Goal: Task Accomplishment & Management: Manage account settings

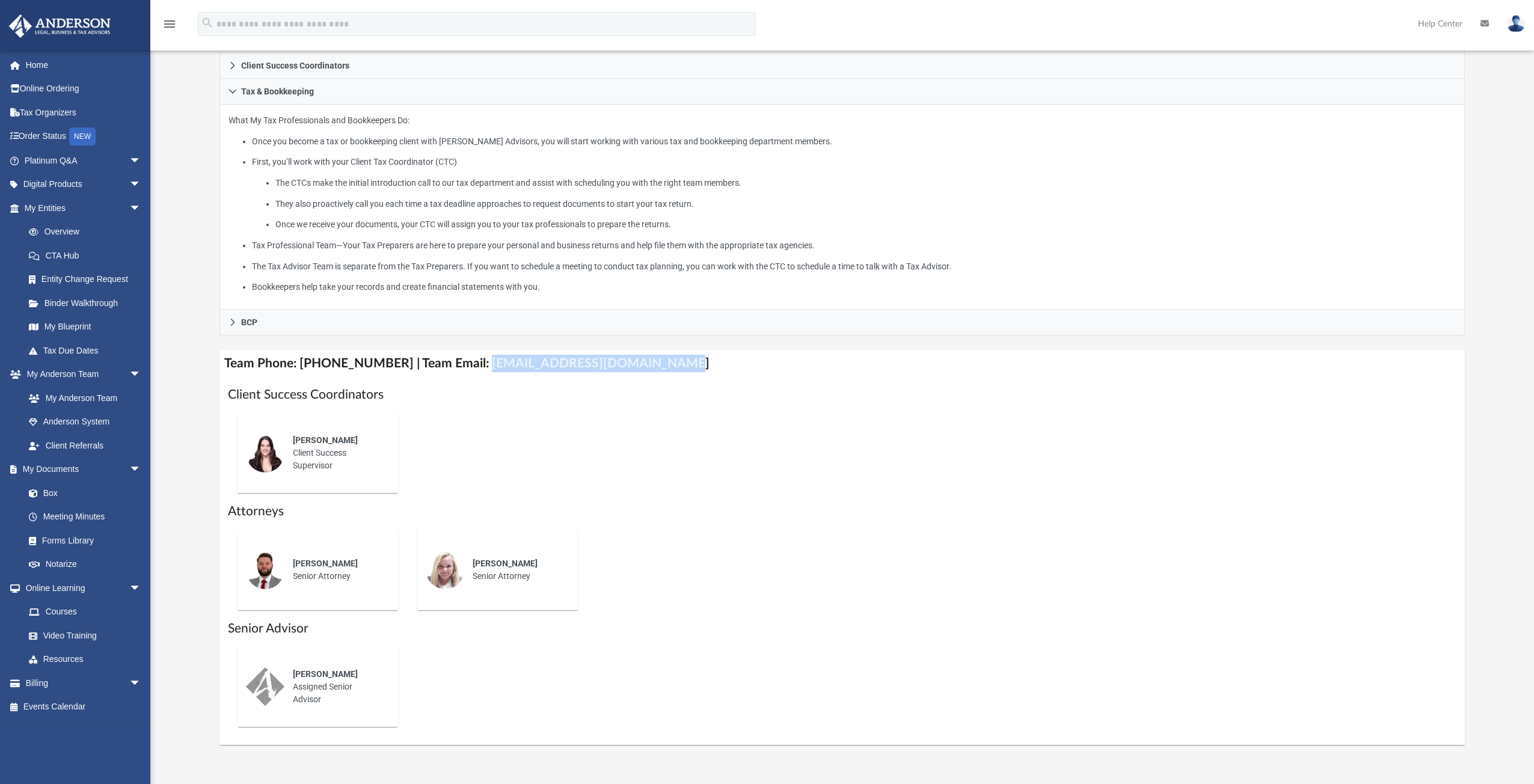
scroll to position [241, 0]
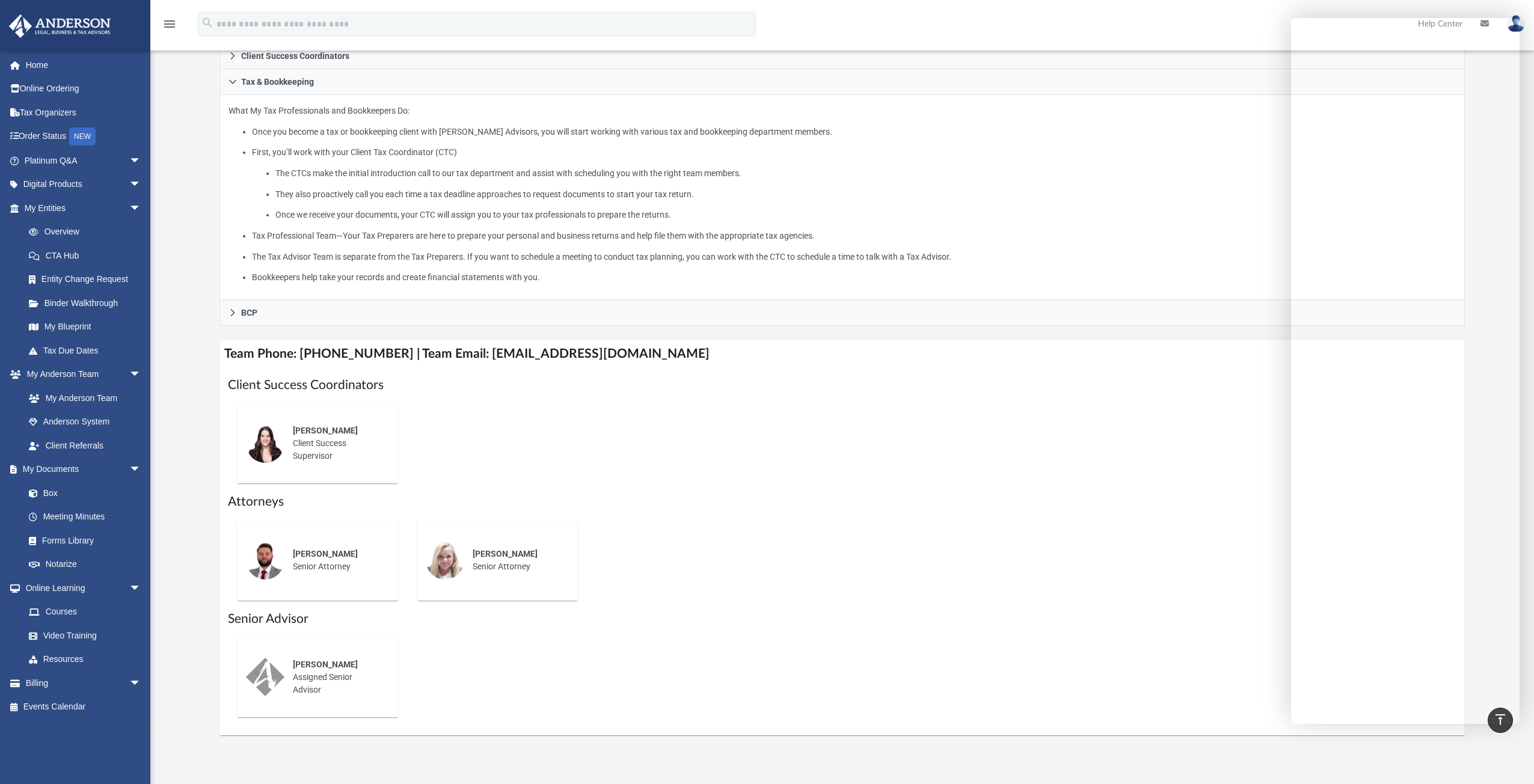
click at [714, 519] on div "Chris Wade Senior Attorney Lauren Robins Senior Attorney" at bounding box center [842, 560] width 1229 height 99
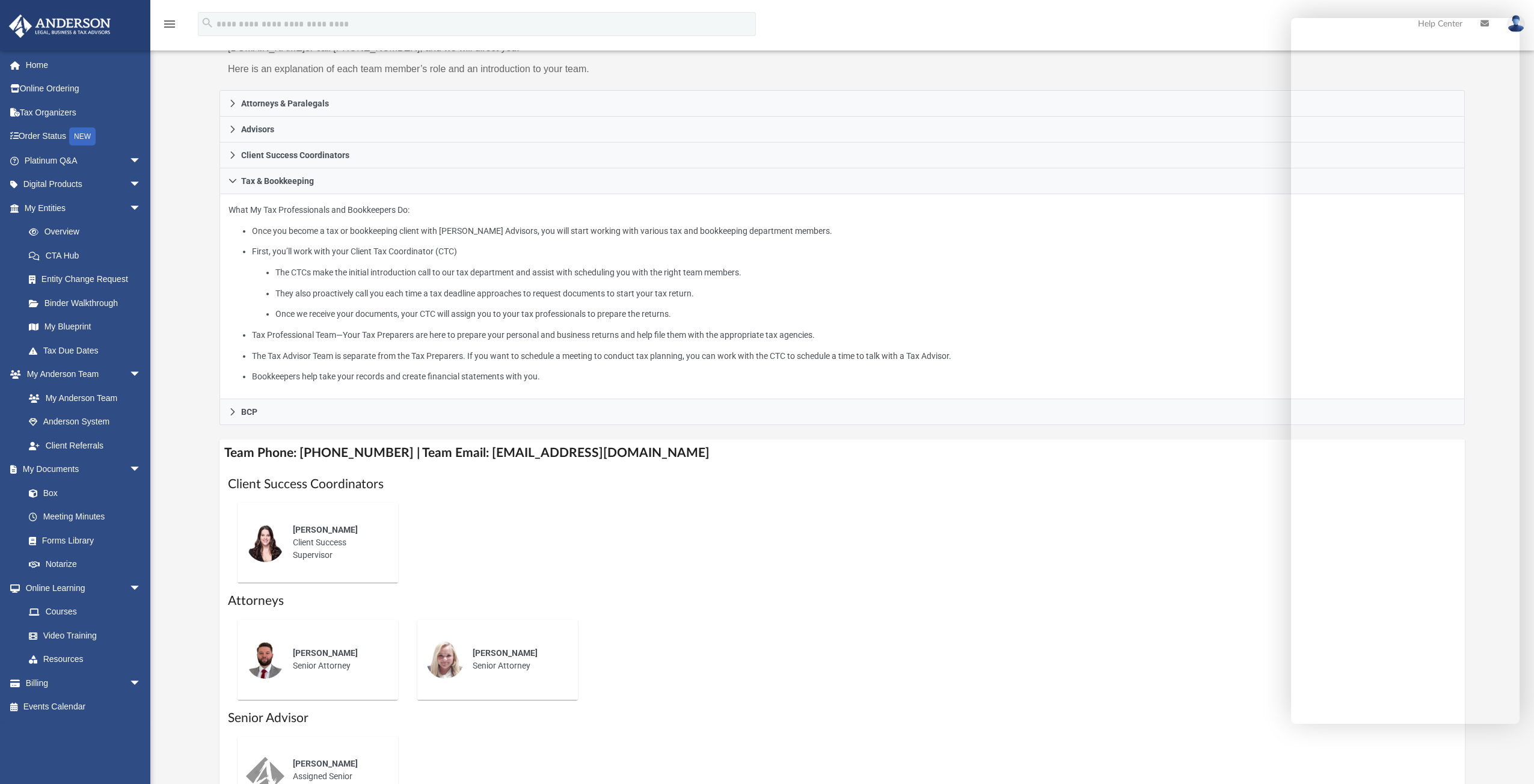
scroll to position [120, 0]
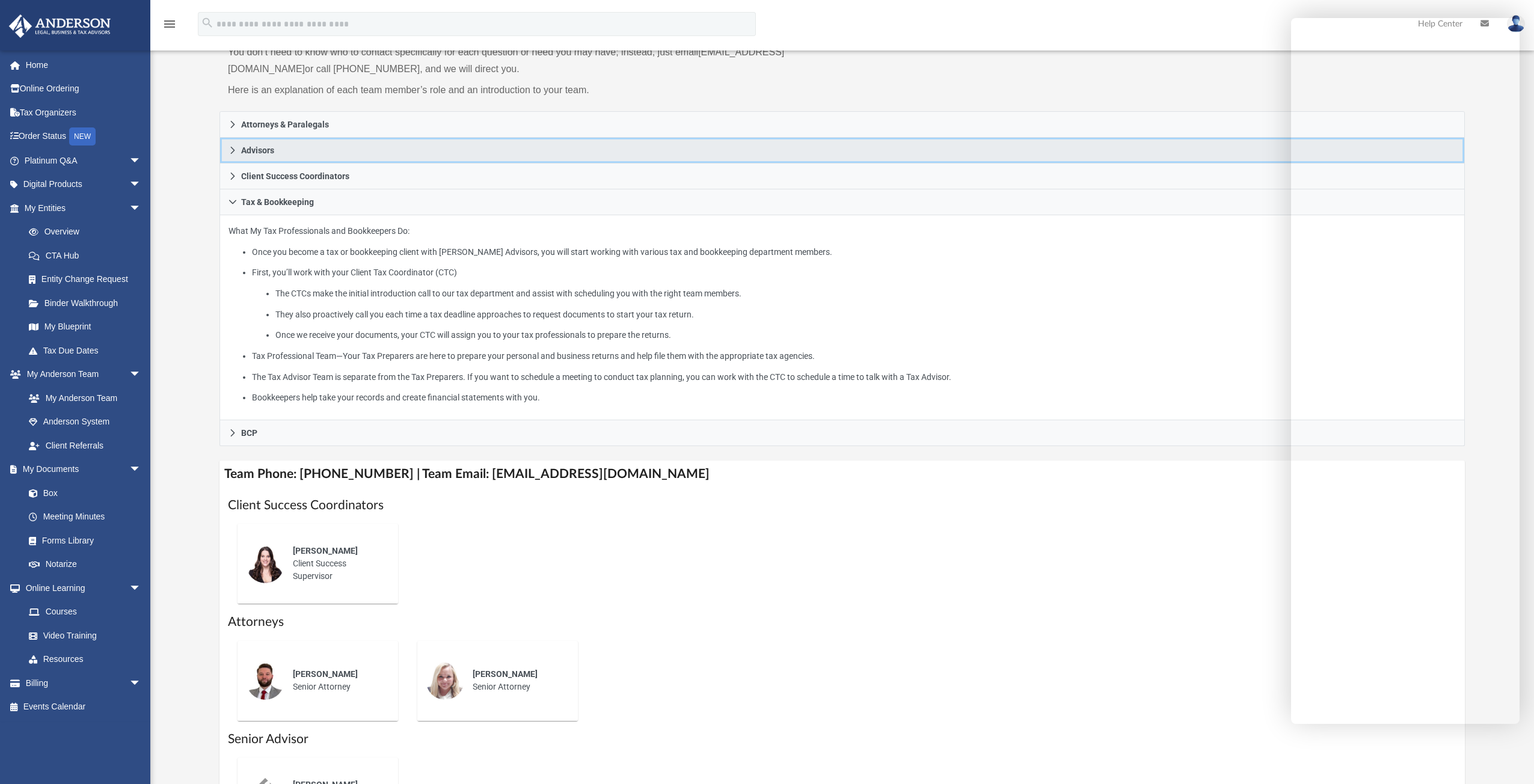
click at [296, 146] on link "Advisors" at bounding box center [841, 150] width 1245 height 26
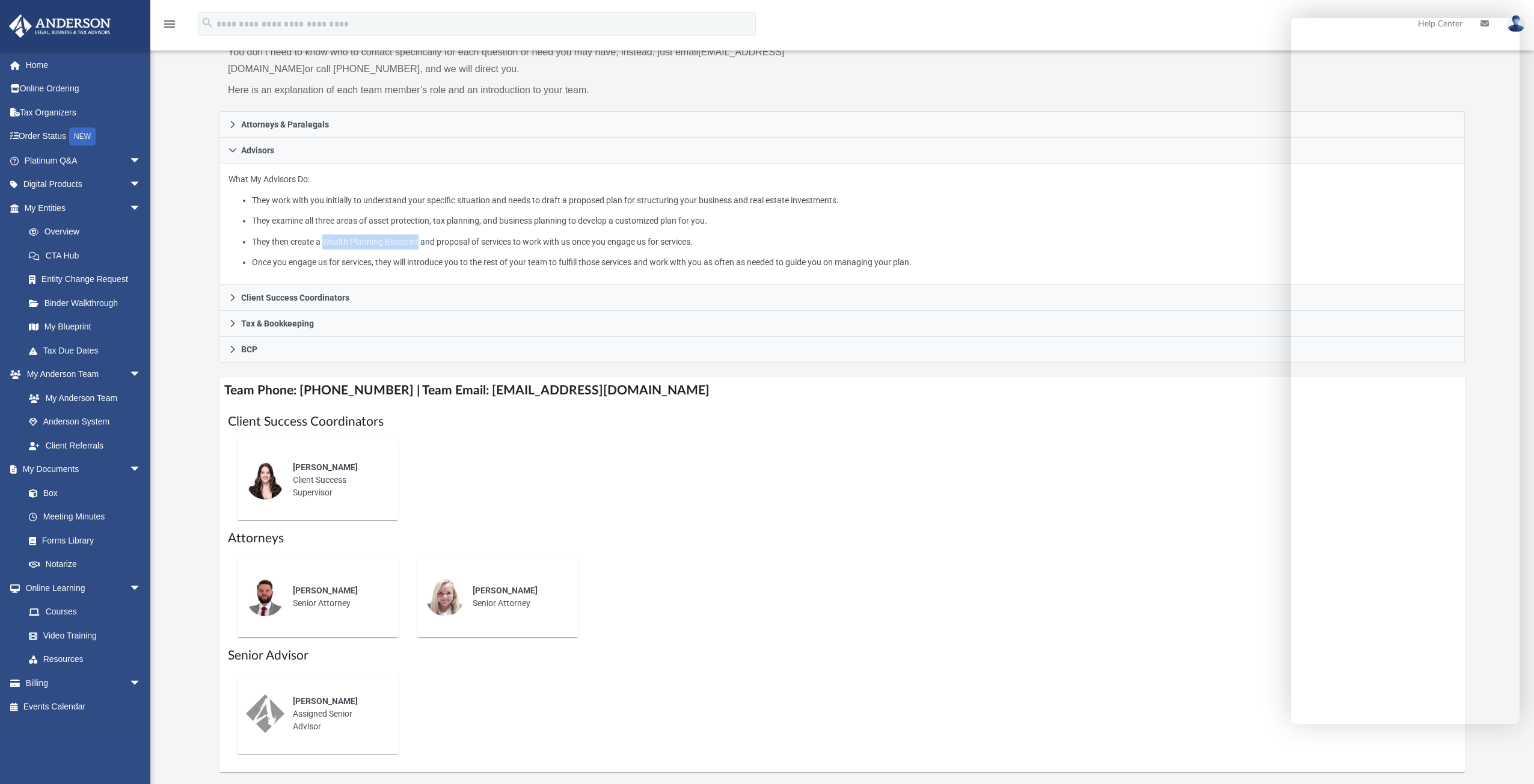
drag, startPoint x: 326, startPoint y: 241, endPoint x: 420, endPoint y: 244, distance: 94.0
click at [420, 244] on li "They then create a Wealth Planning Blueprint and proposal of services to work w…" at bounding box center [854, 242] width 1204 height 15
copy li "Wealth Planning Blueprint"
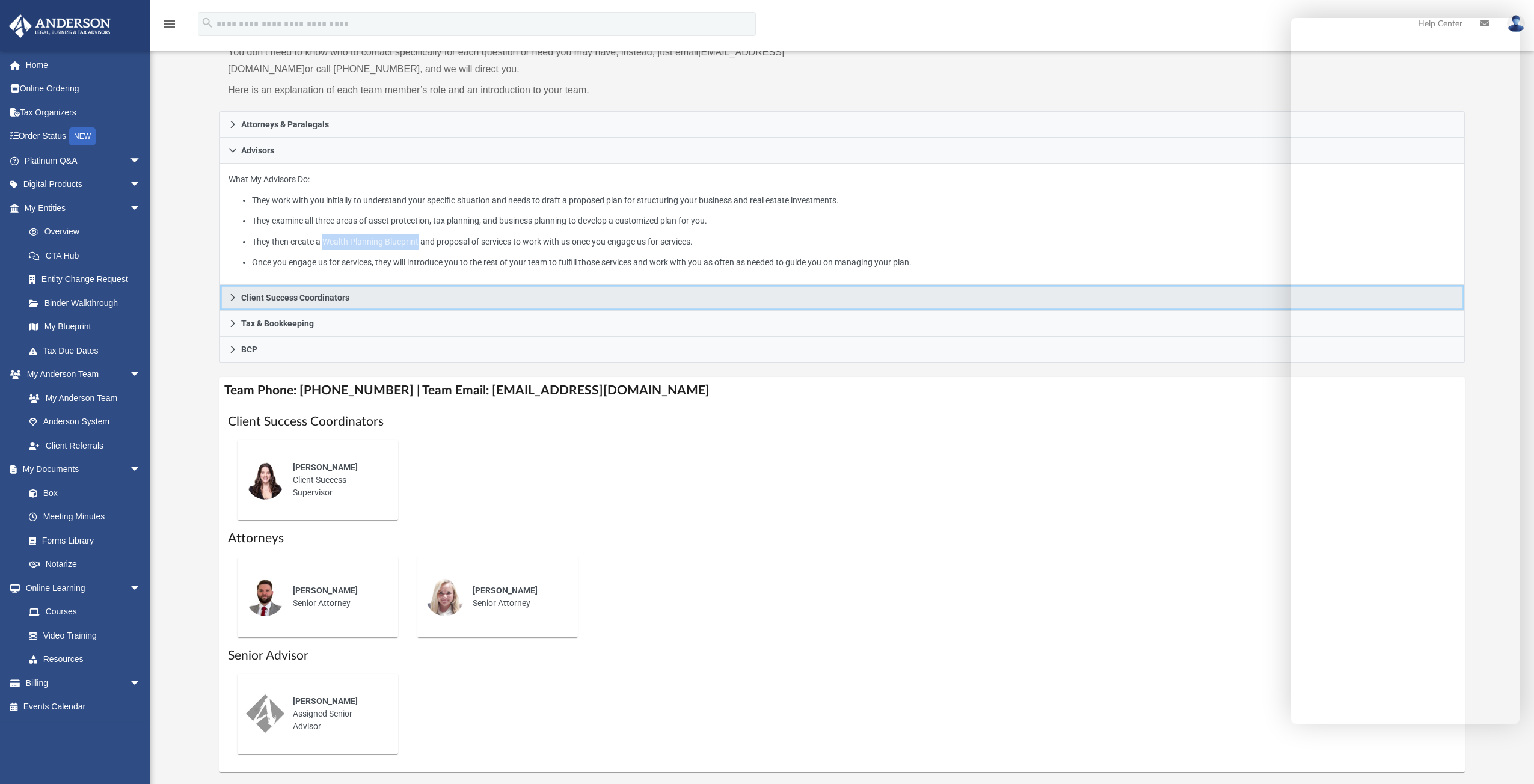
click at [302, 304] on link "Client Success Coordinators" at bounding box center [841, 297] width 1245 height 26
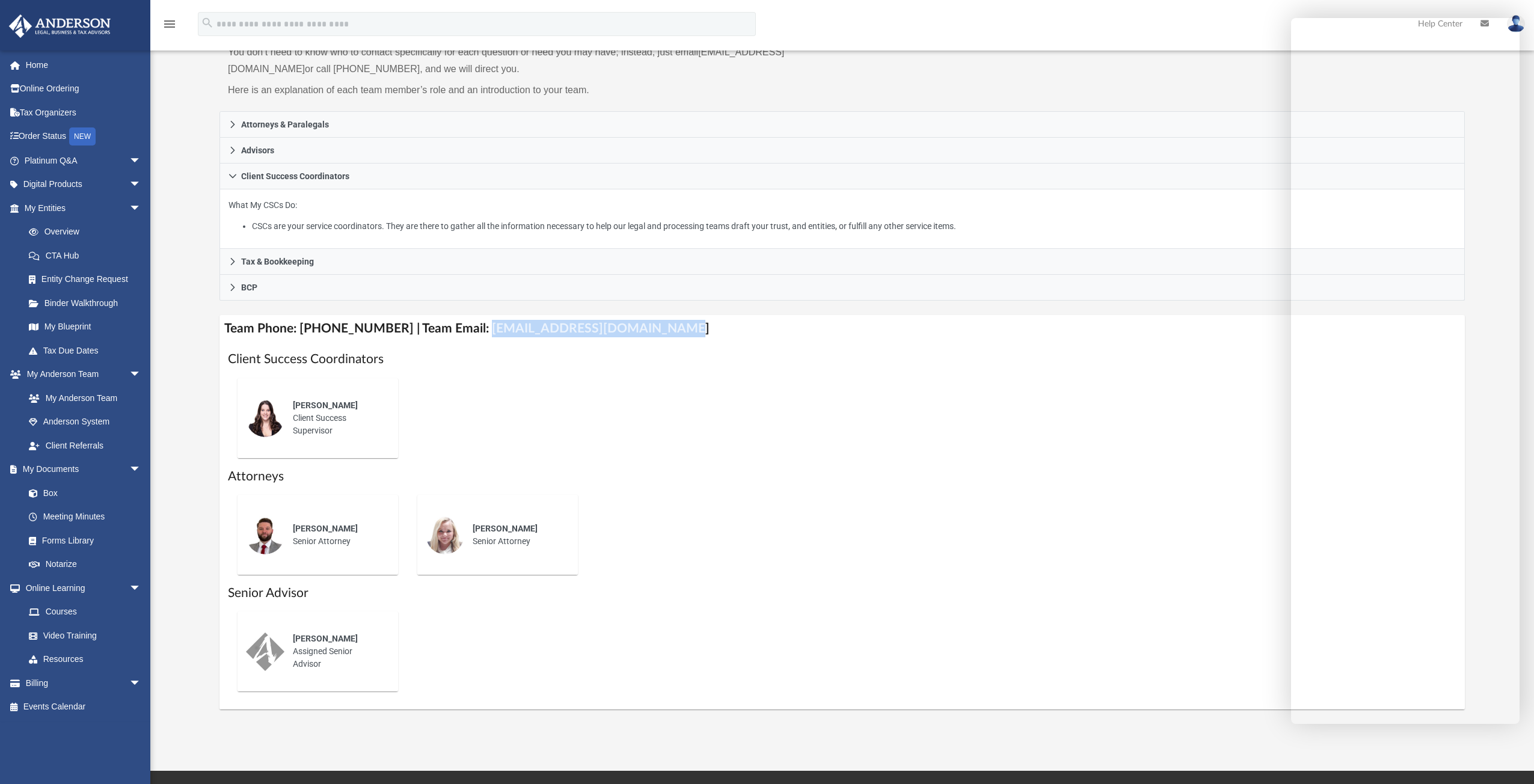
drag, startPoint x: 469, startPoint y: 330, endPoint x: 644, endPoint y: 337, distance: 175.1
click at [644, 337] on h4 "Team Phone: (725) 201-7371 | Team Email: myteam@andersonadvisors.com" at bounding box center [841, 328] width 1245 height 27
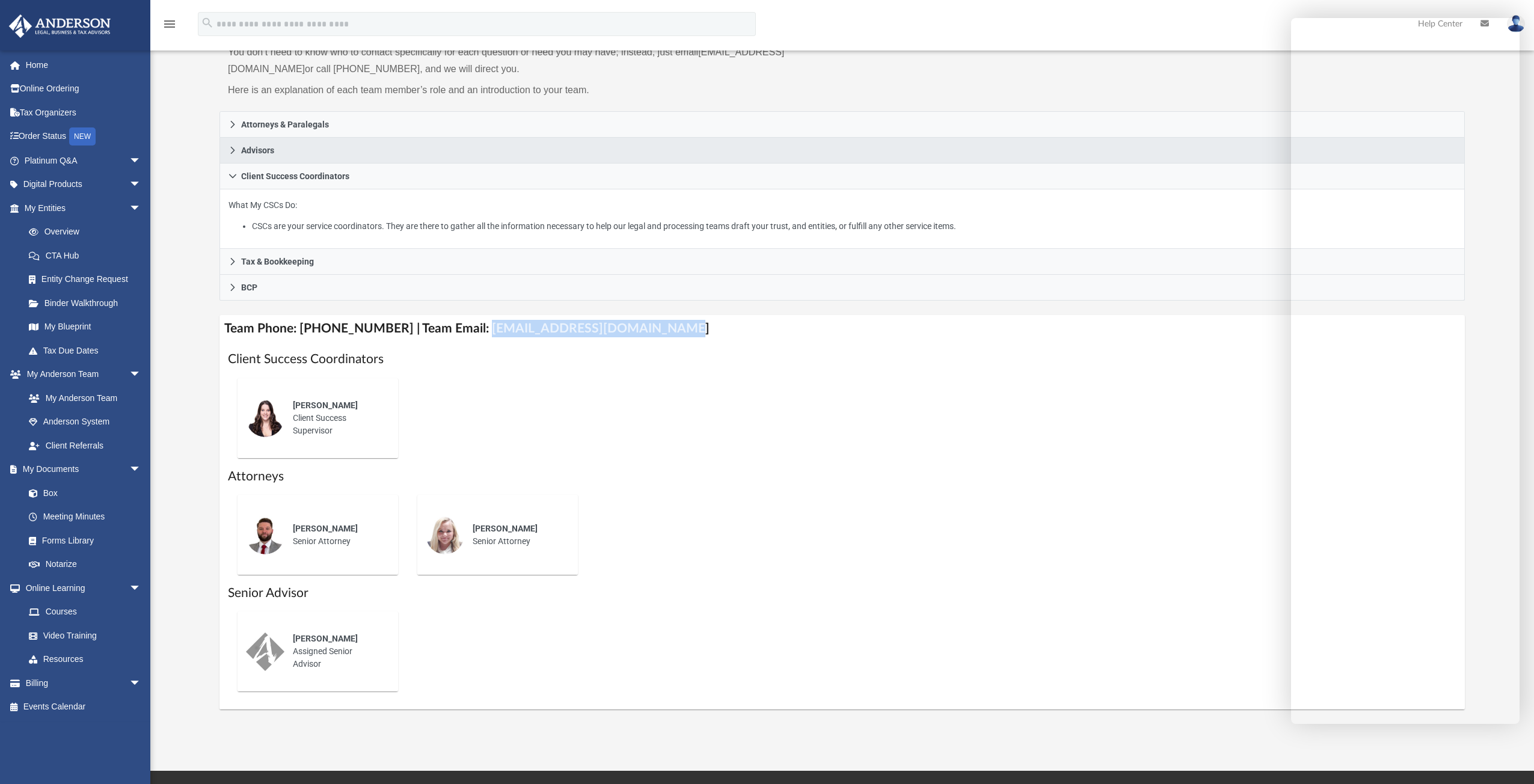
copy h4 "myteam@andersonadvisors.com"
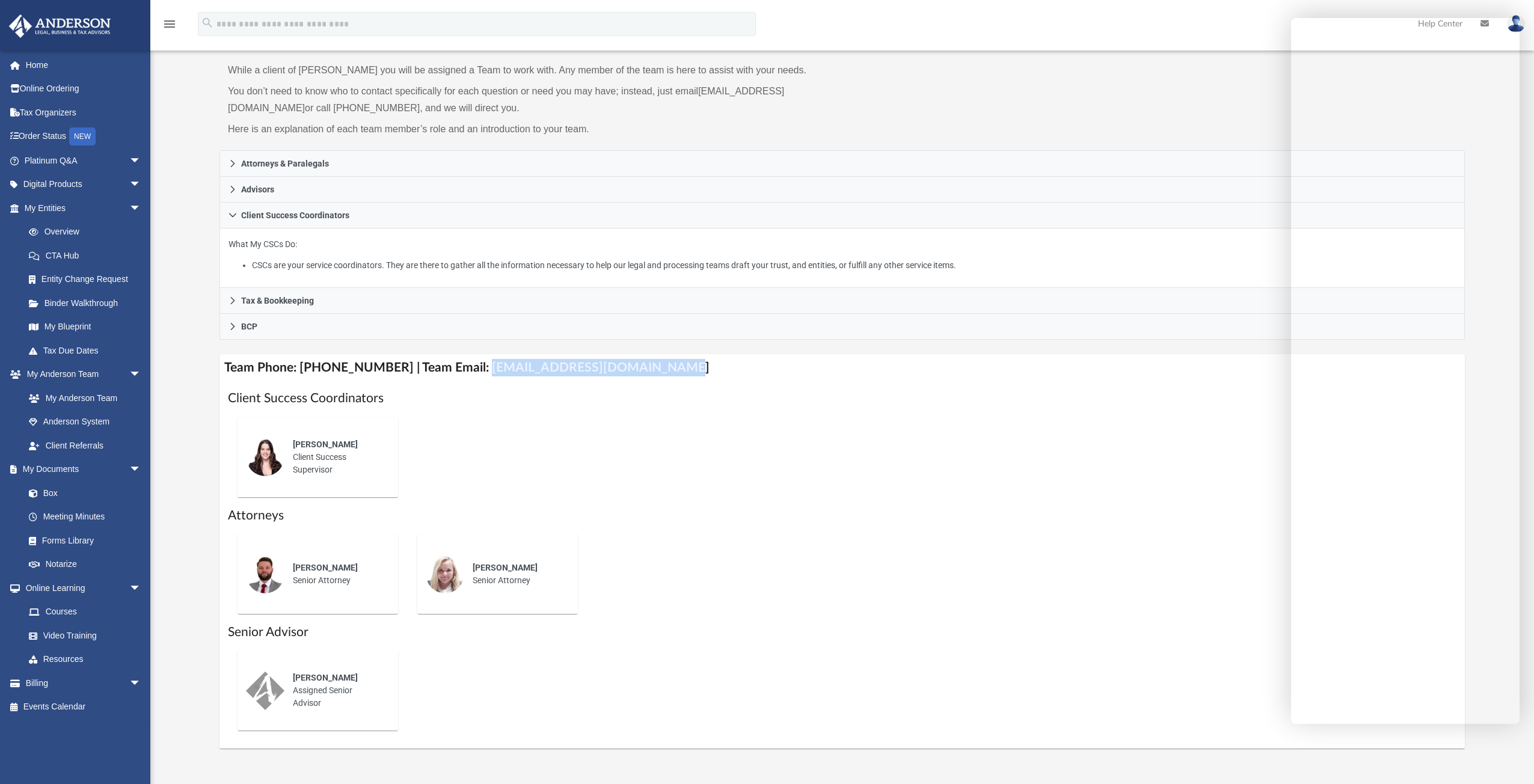
scroll to position [60, 0]
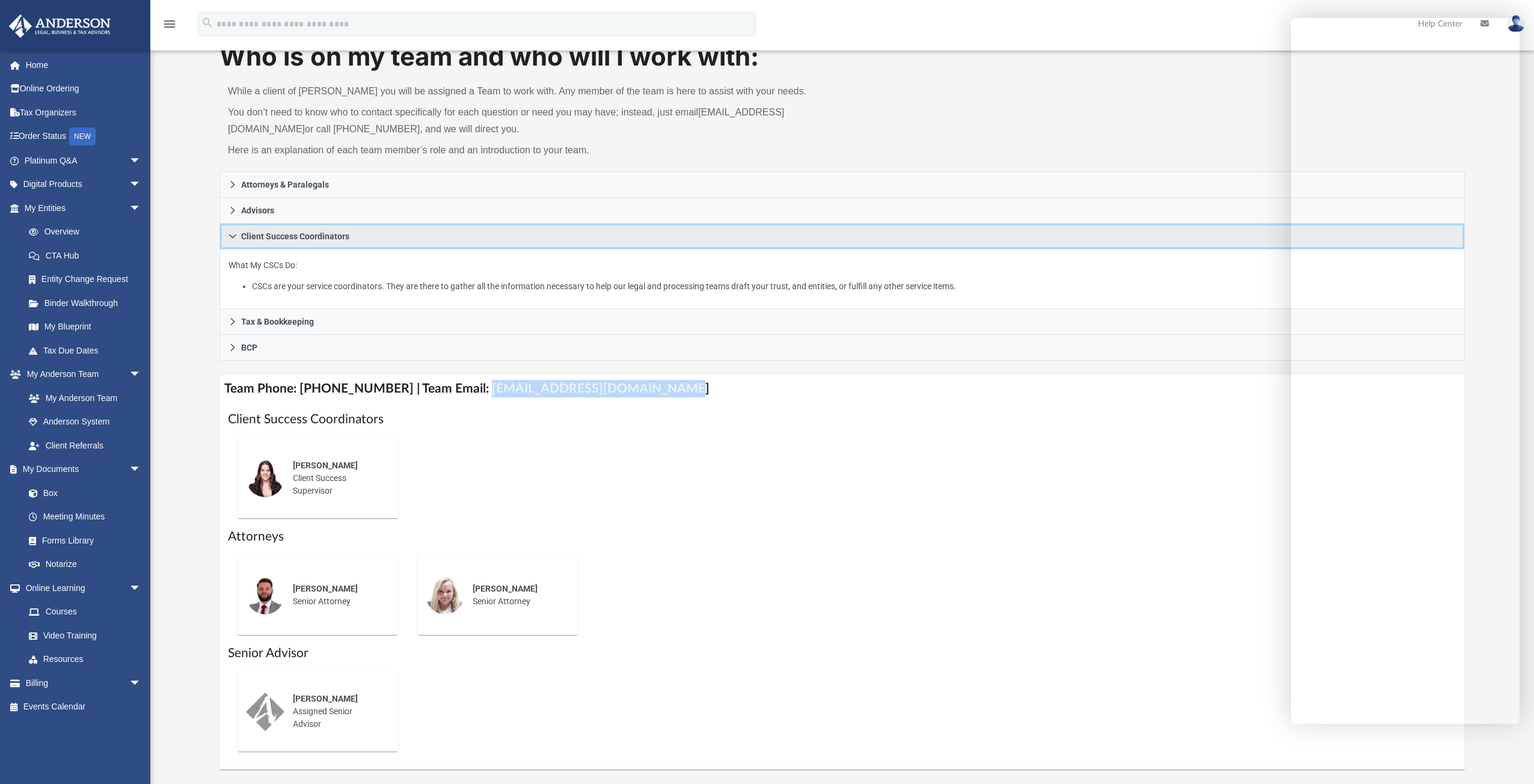
click at [363, 237] on link "Client Success Coordinators" at bounding box center [841, 236] width 1245 height 26
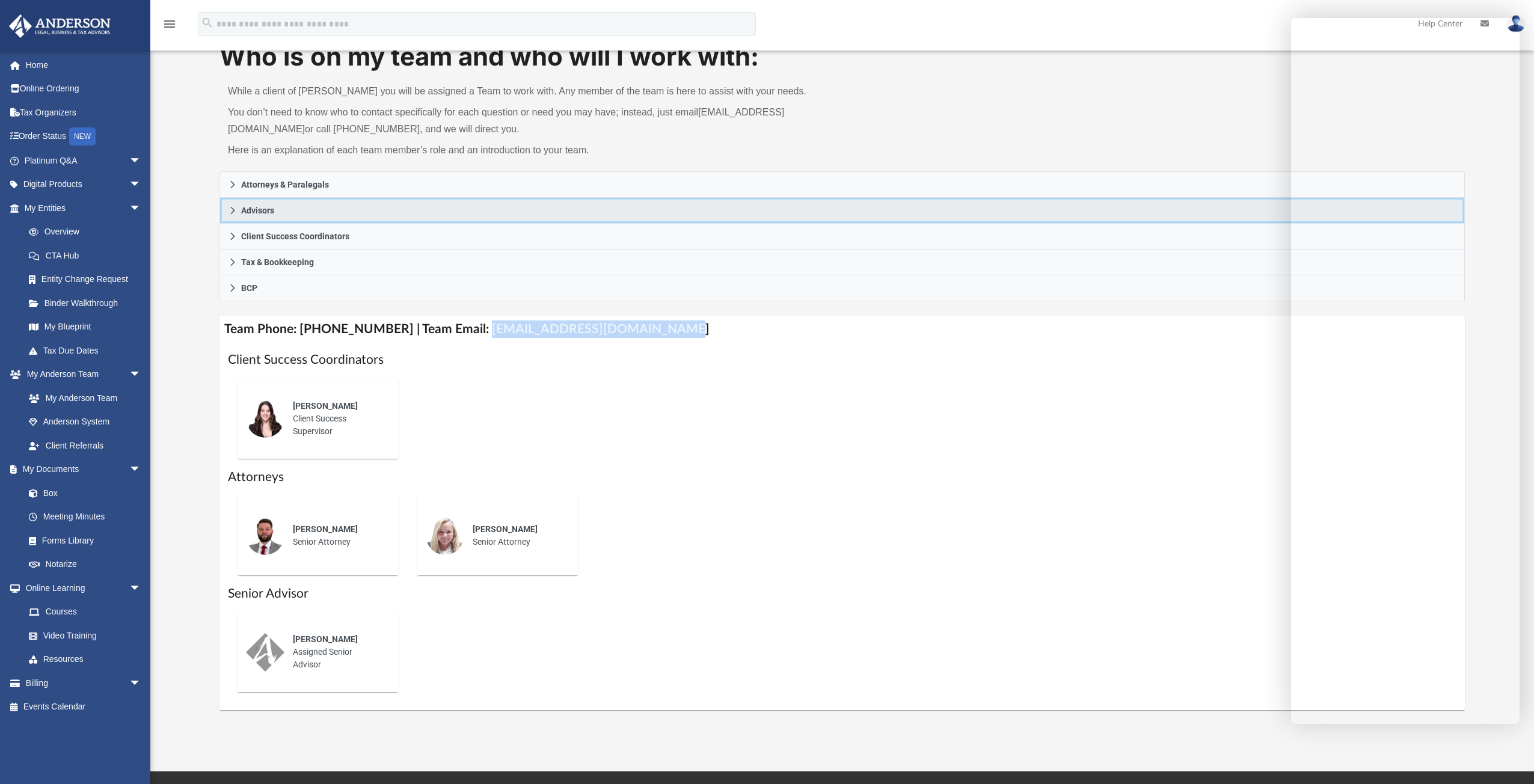
click at [363, 220] on link "Advisors" at bounding box center [841, 210] width 1245 height 26
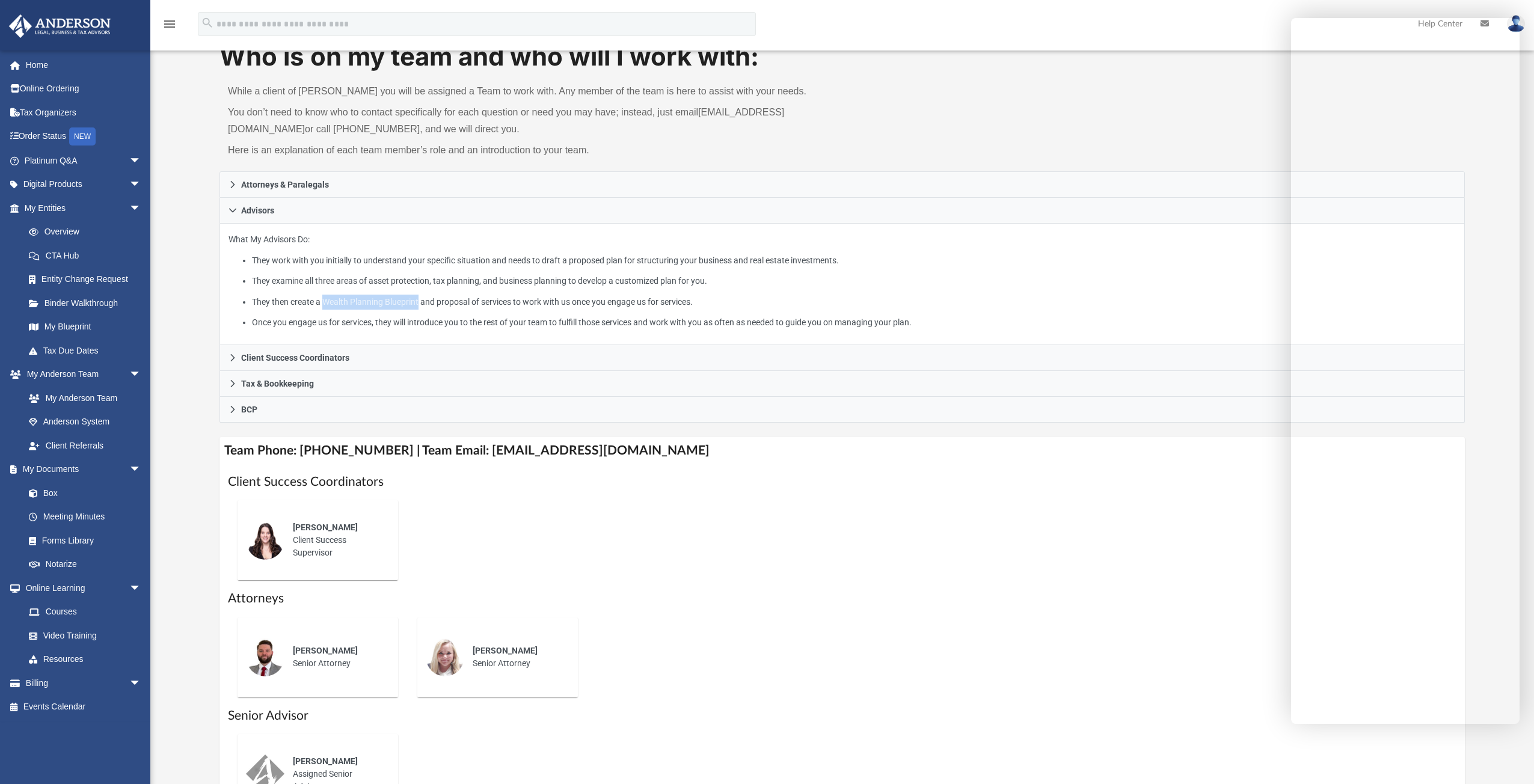
drag, startPoint x: 323, startPoint y: 300, endPoint x: 419, endPoint y: 307, distance: 96.3
click at [419, 307] on li "They then create a Wealth Planning Blueprint and proposal of services to work w…" at bounding box center [854, 302] width 1204 height 15
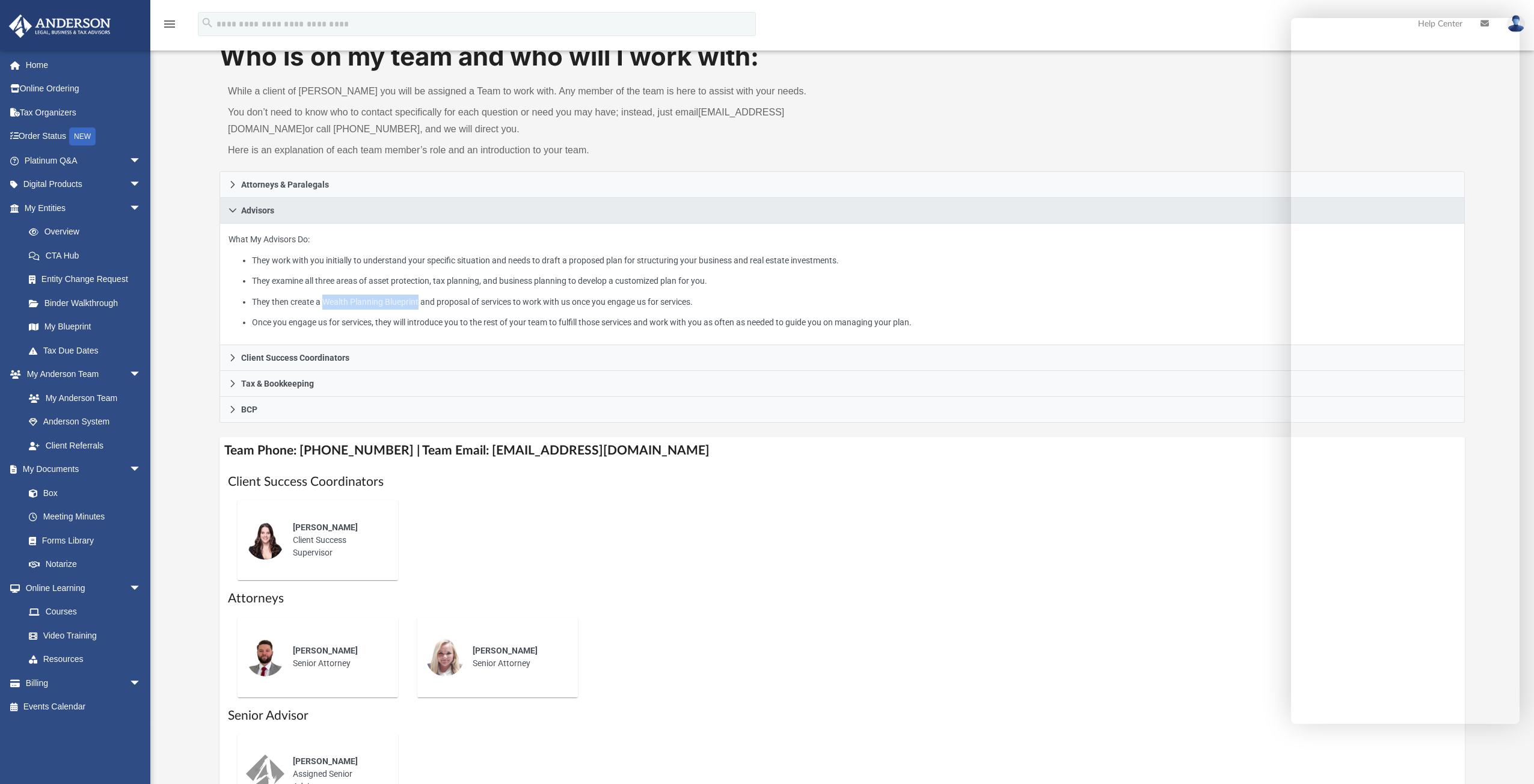
copy li "Wealth Planning Blueprint"
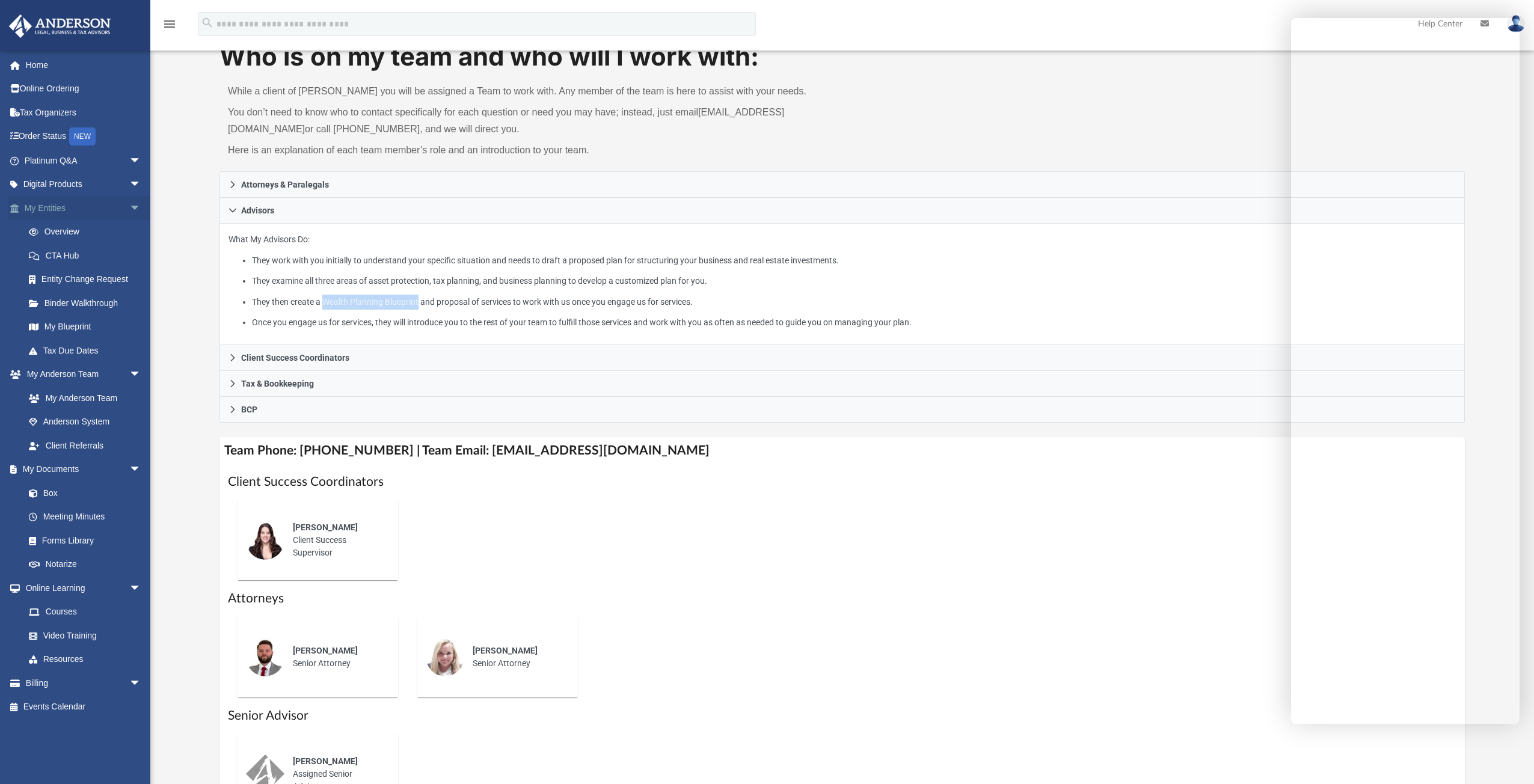
click at [65, 211] on link "My Entities arrow_drop_down" at bounding box center [83, 208] width 151 height 24
click at [72, 328] on link "My Blueprint" at bounding box center [88, 327] width 142 height 24
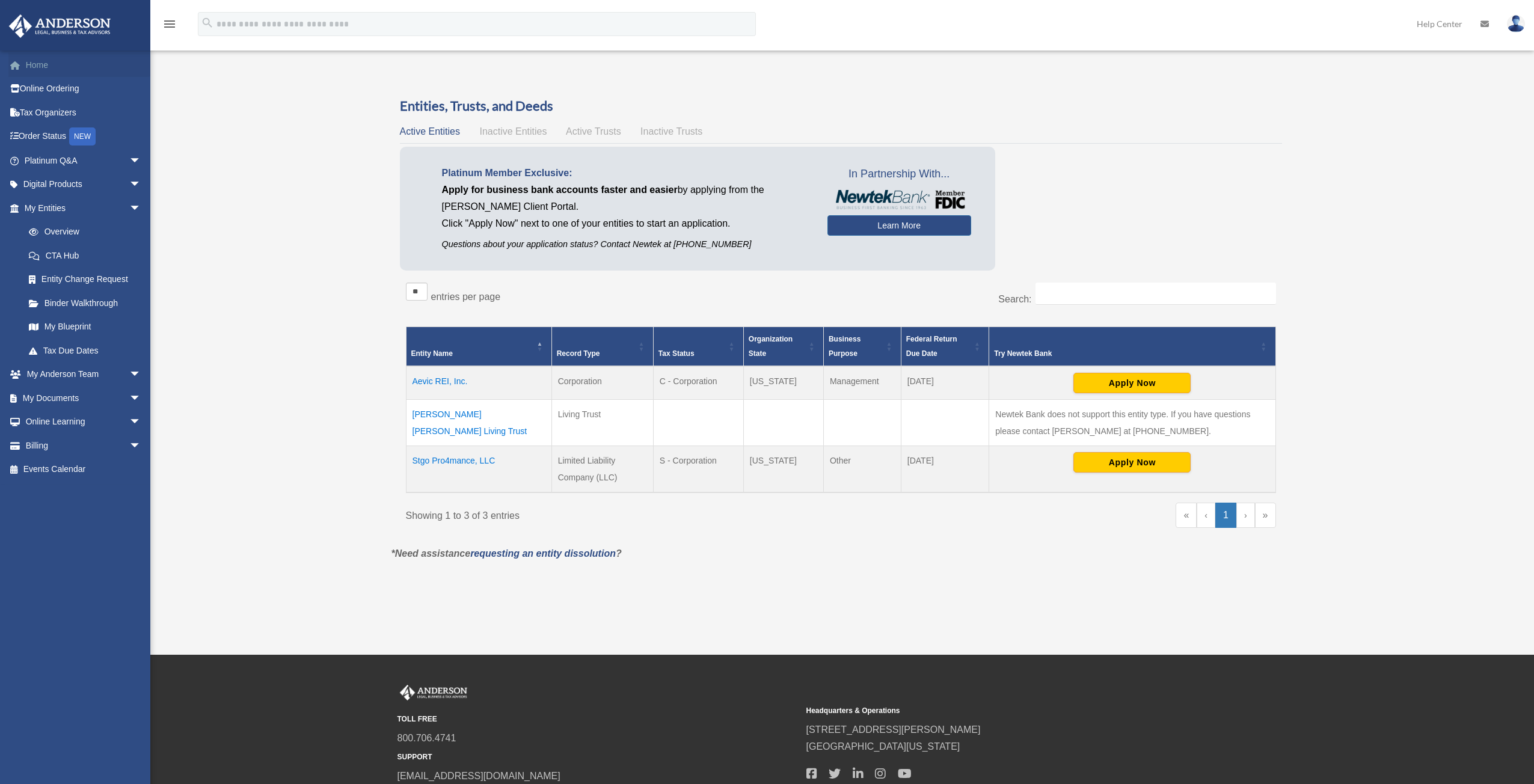
click at [47, 71] on link "Home" at bounding box center [83, 64] width 151 height 24
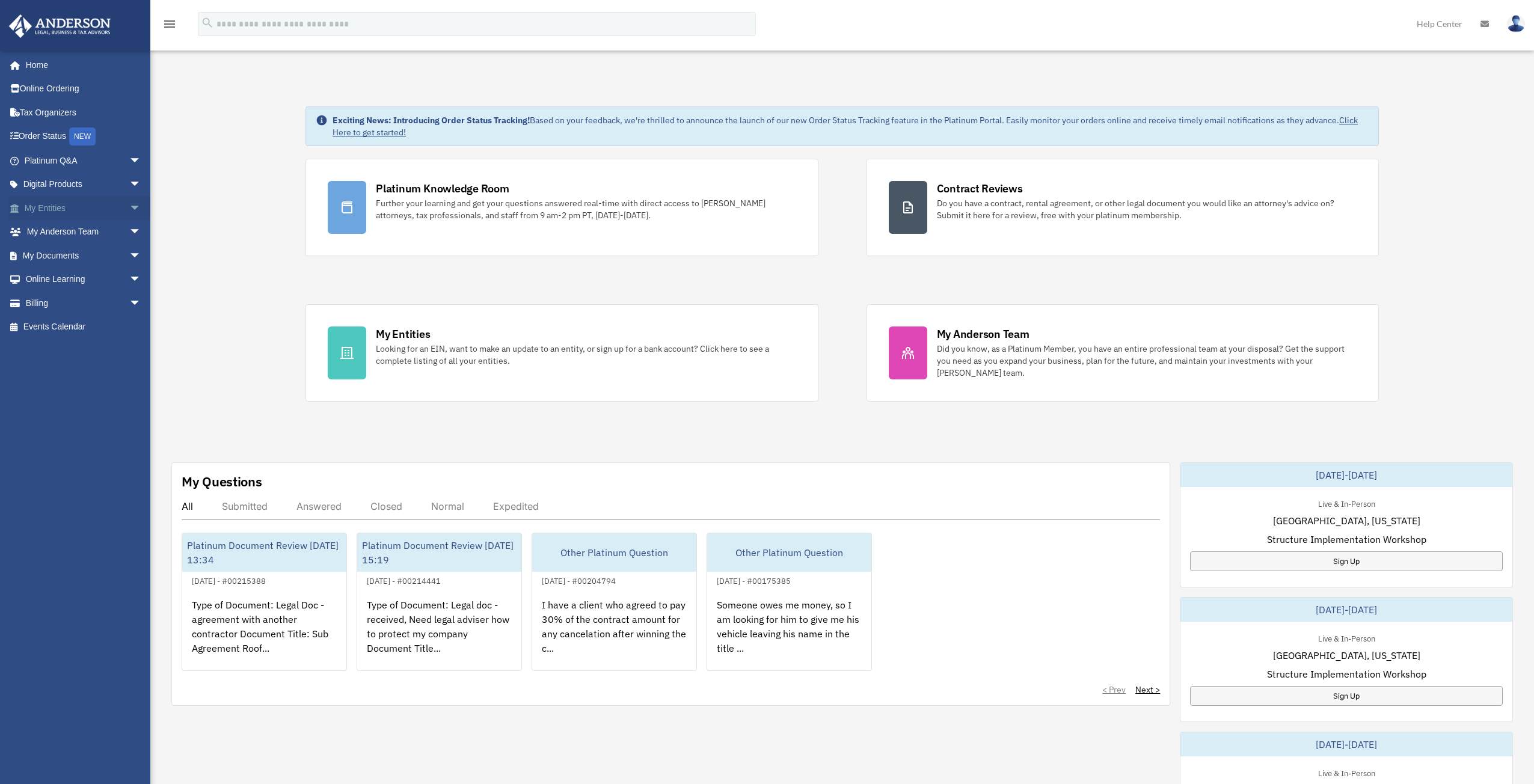
click at [129, 210] on span "arrow_drop_down" at bounding box center [141, 209] width 24 height 25
click at [78, 326] on link "My Blueprint" at bounding box center [88, 327] width 142 height 24
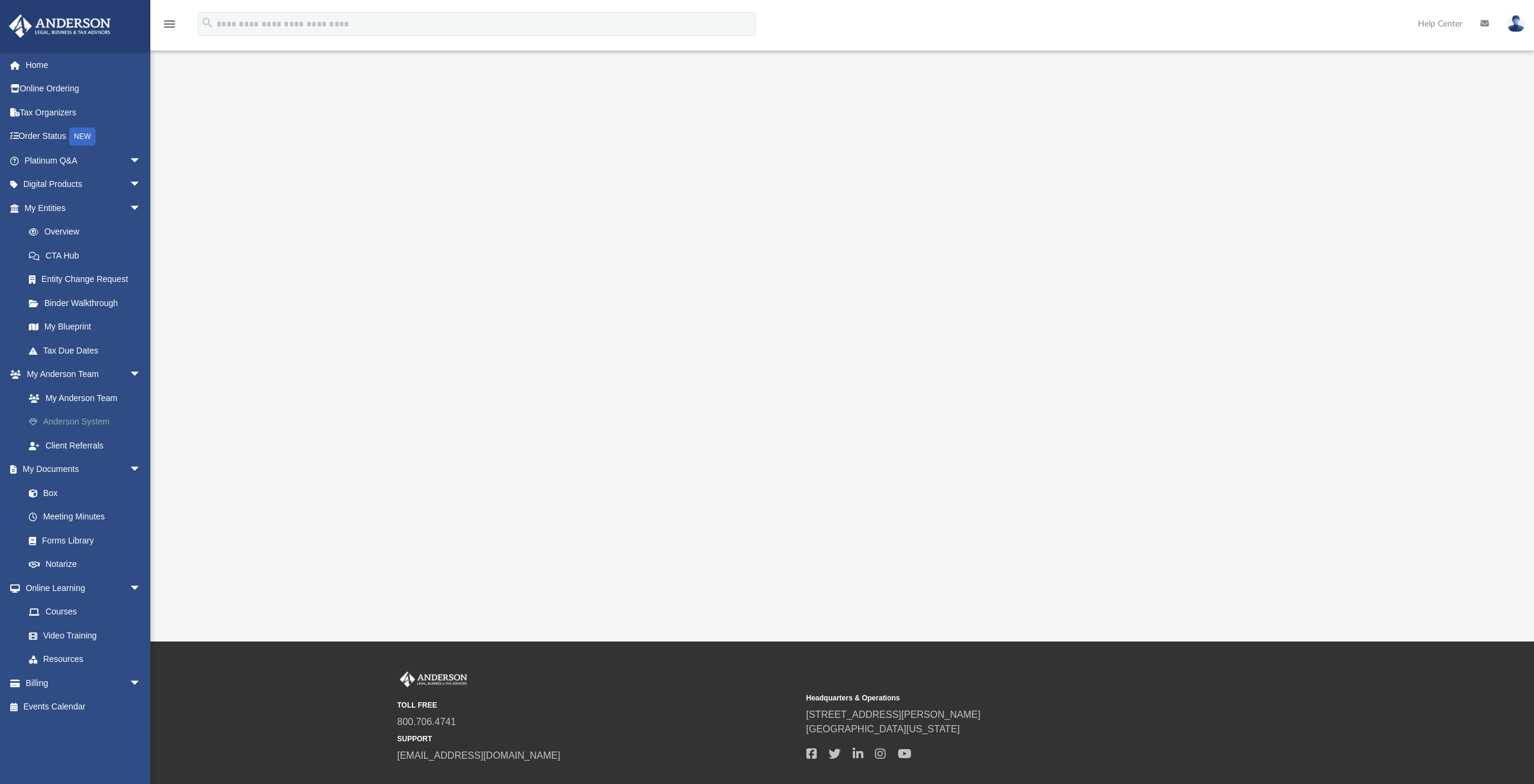
click at [91, 417] on link "Anderson System" at bounding box center [88, 422] width 142 height 24
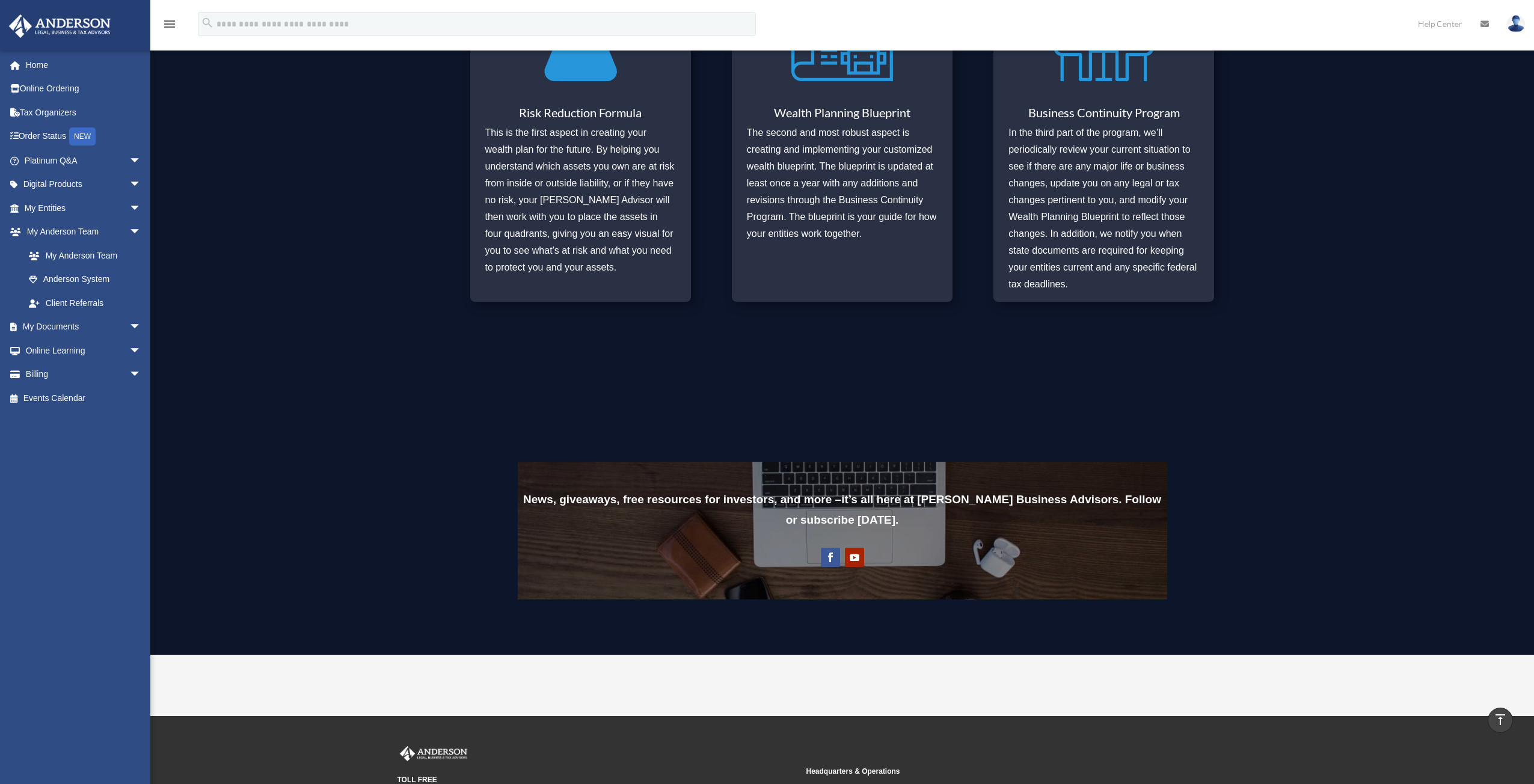
scroll to position [846, 0]
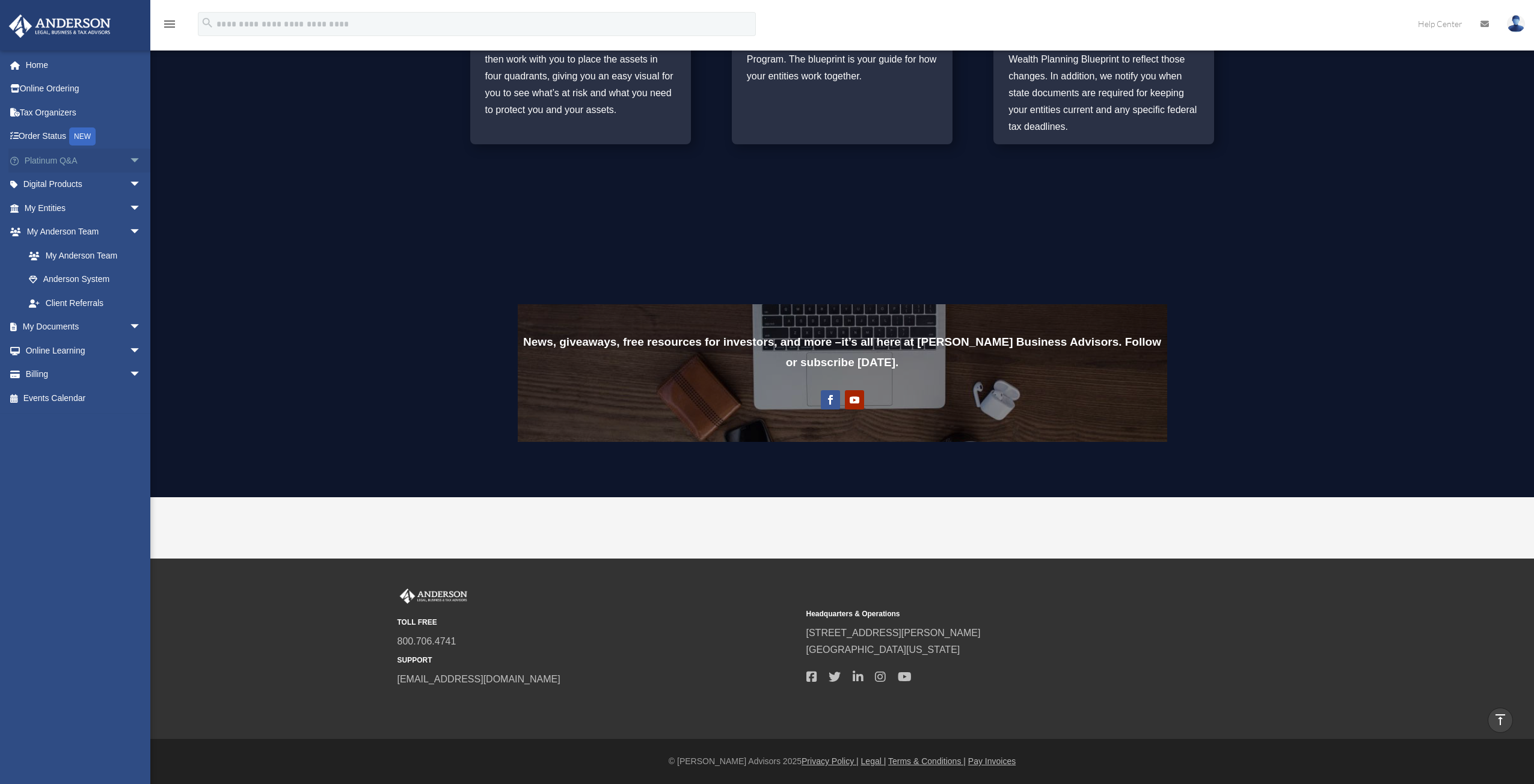
click at [89, 167] on link "Platinum Q&A arrow_drop_down" at bounding box center [83, 160] width 151 height 24
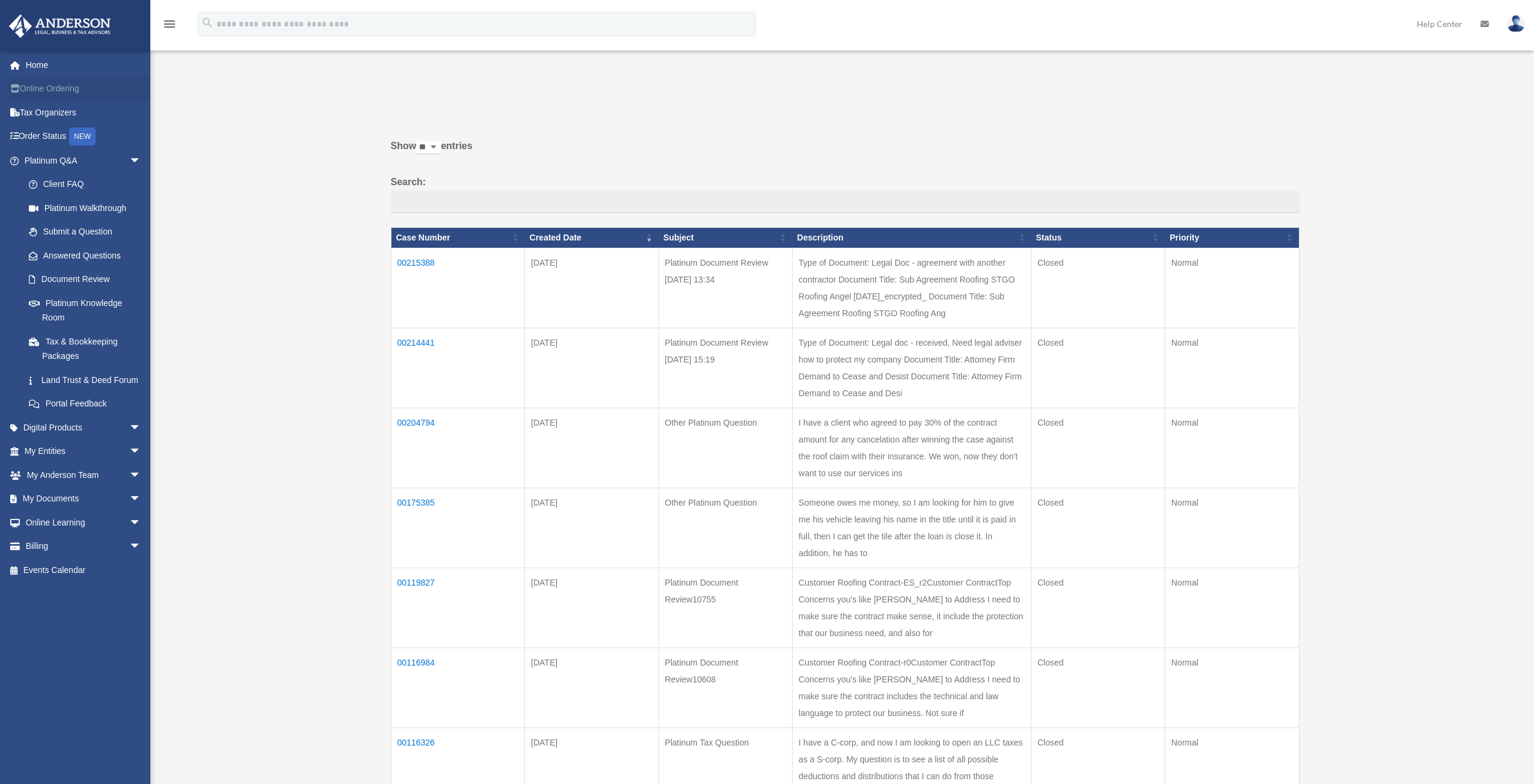
click at [69, 92] on link "Online Ordering" at bounding box center [83, 89] width 151 height 24
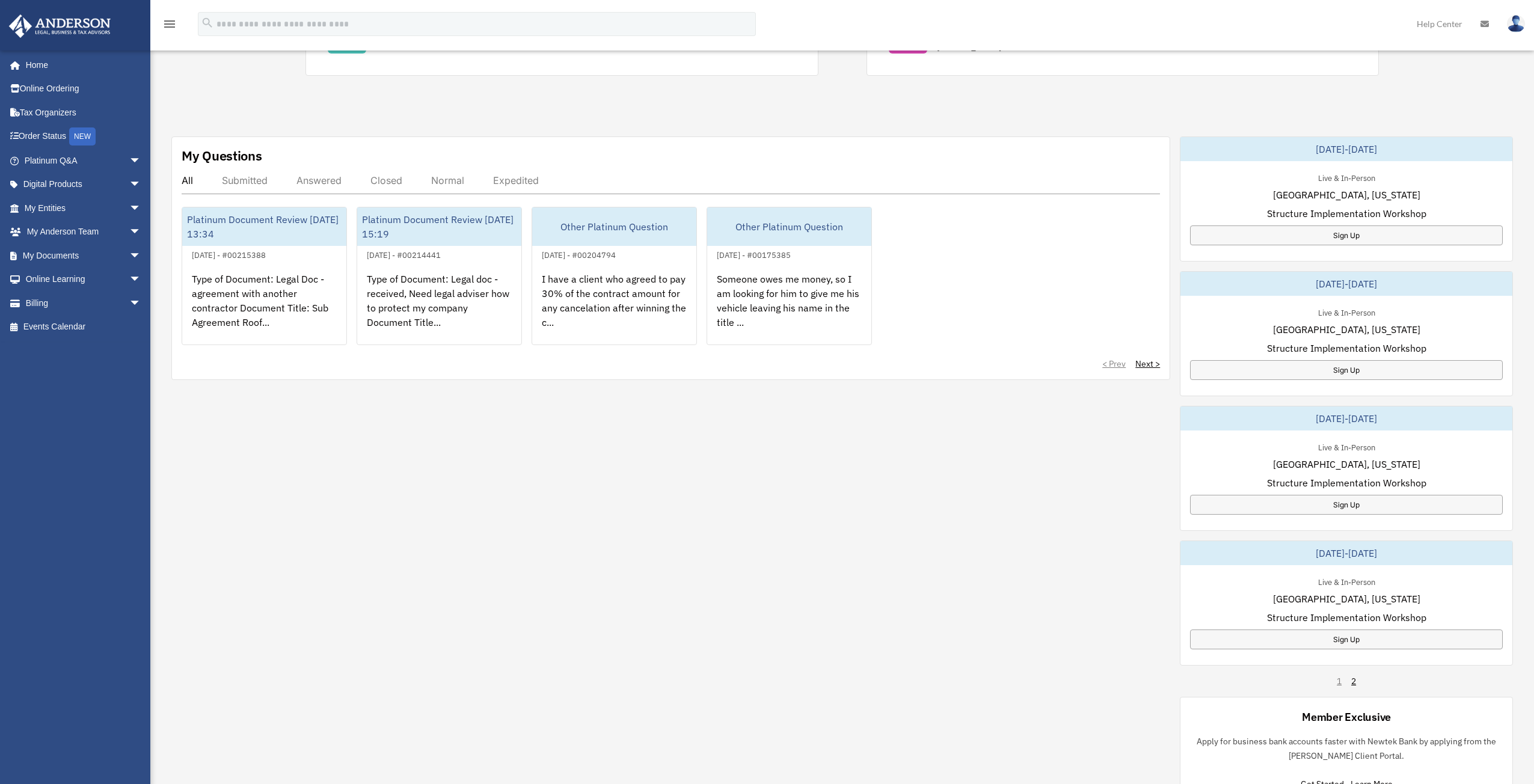
scroll to position [361, 0]
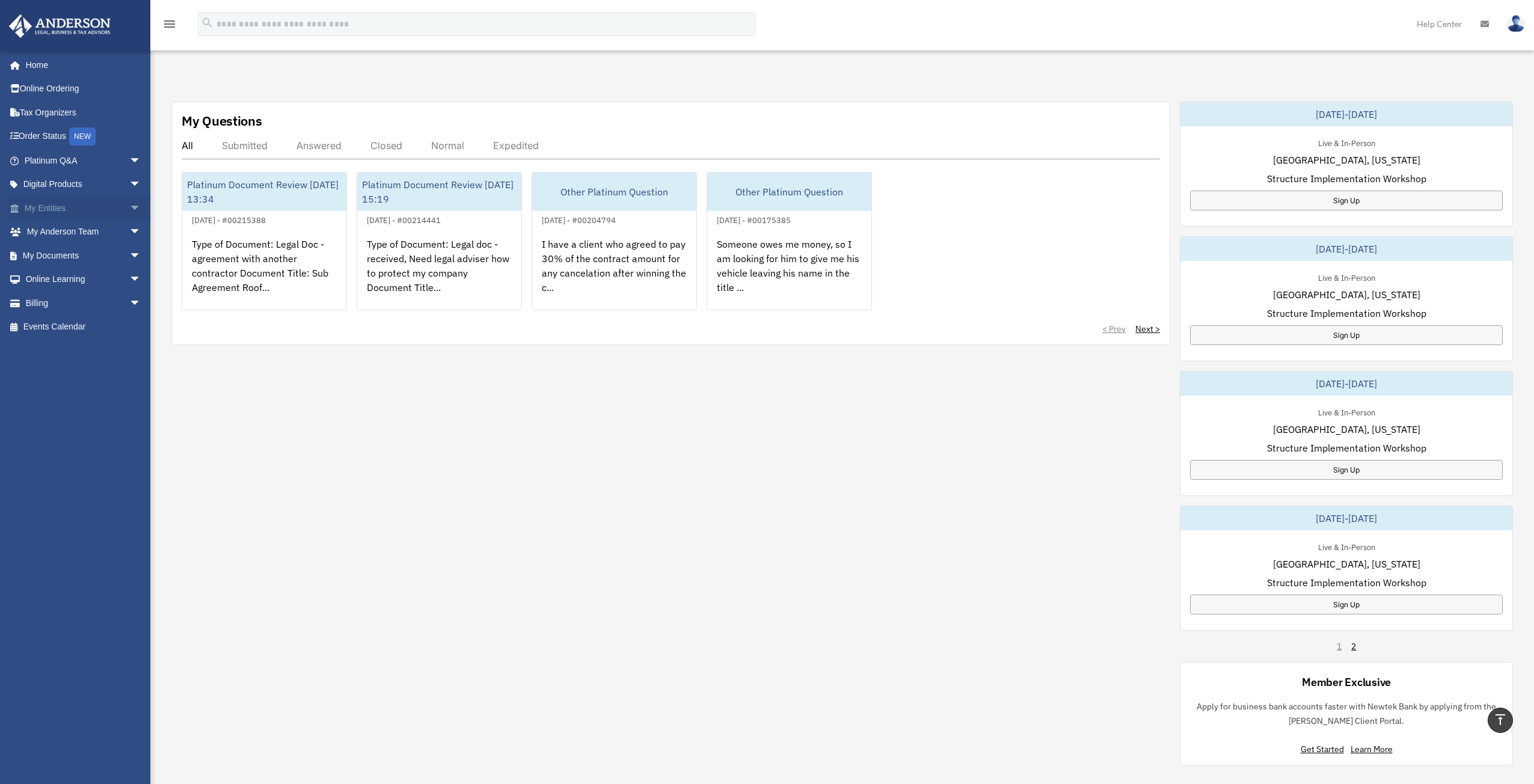
click at [129, 209] on span "arrow_drop_down" at bounding box center [141, 209] width 24 height 25
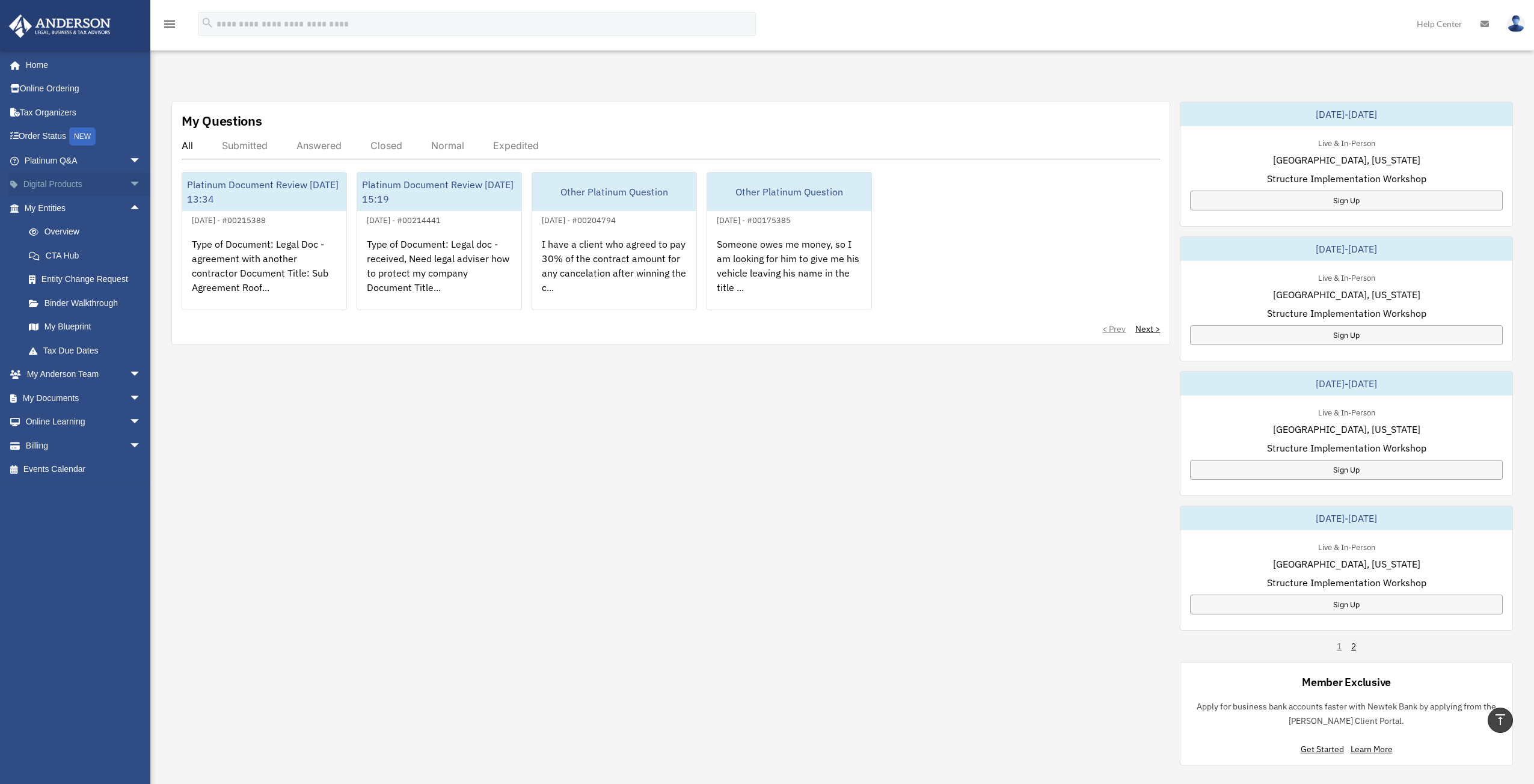
click at [129, 186] on span "arrow_drop_down" at bounding box center [141, 185] width 24 height 25
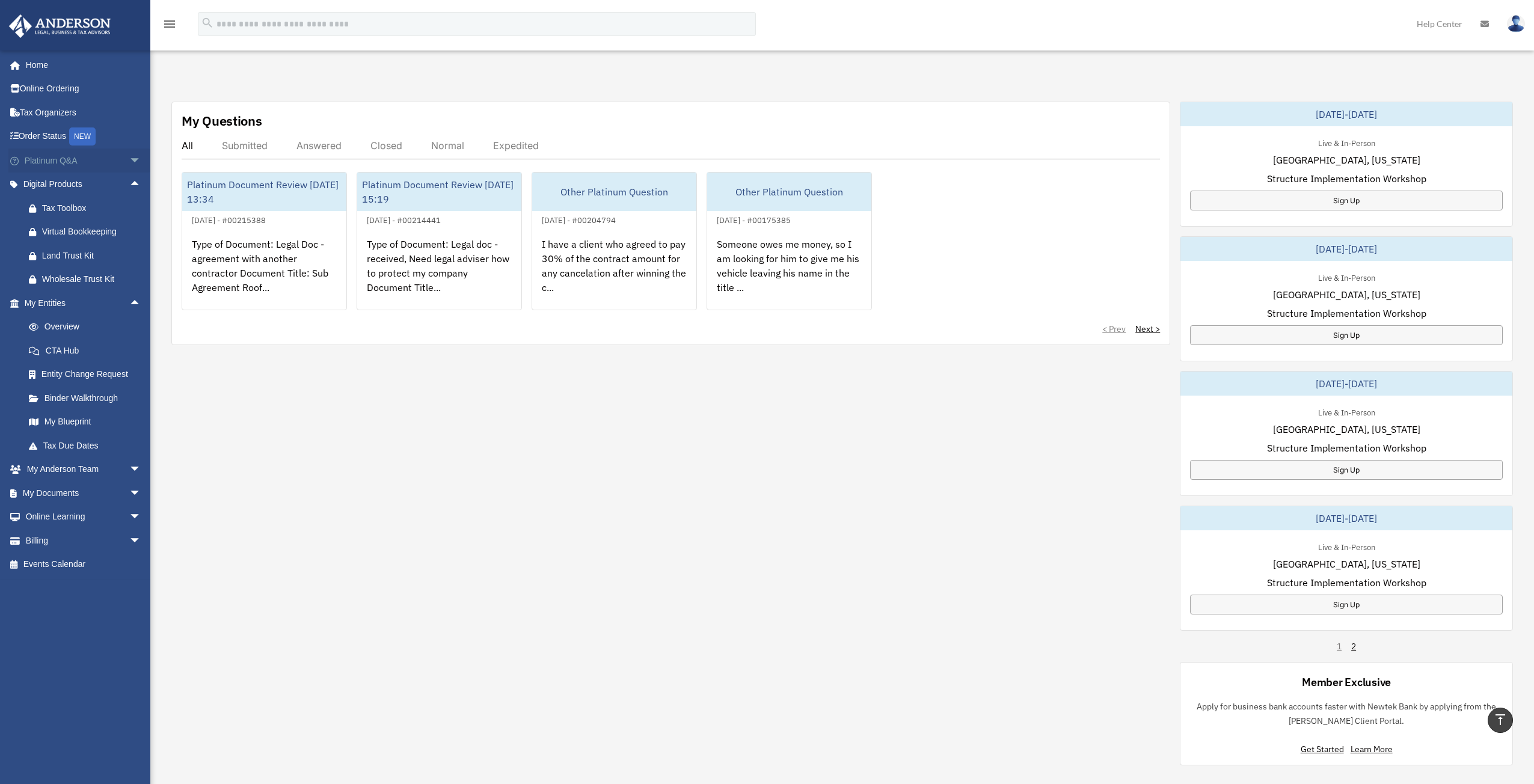
click at [131, 162] on span "arrow_drop_down" at bounding box center [141, 161] width 24 height 25
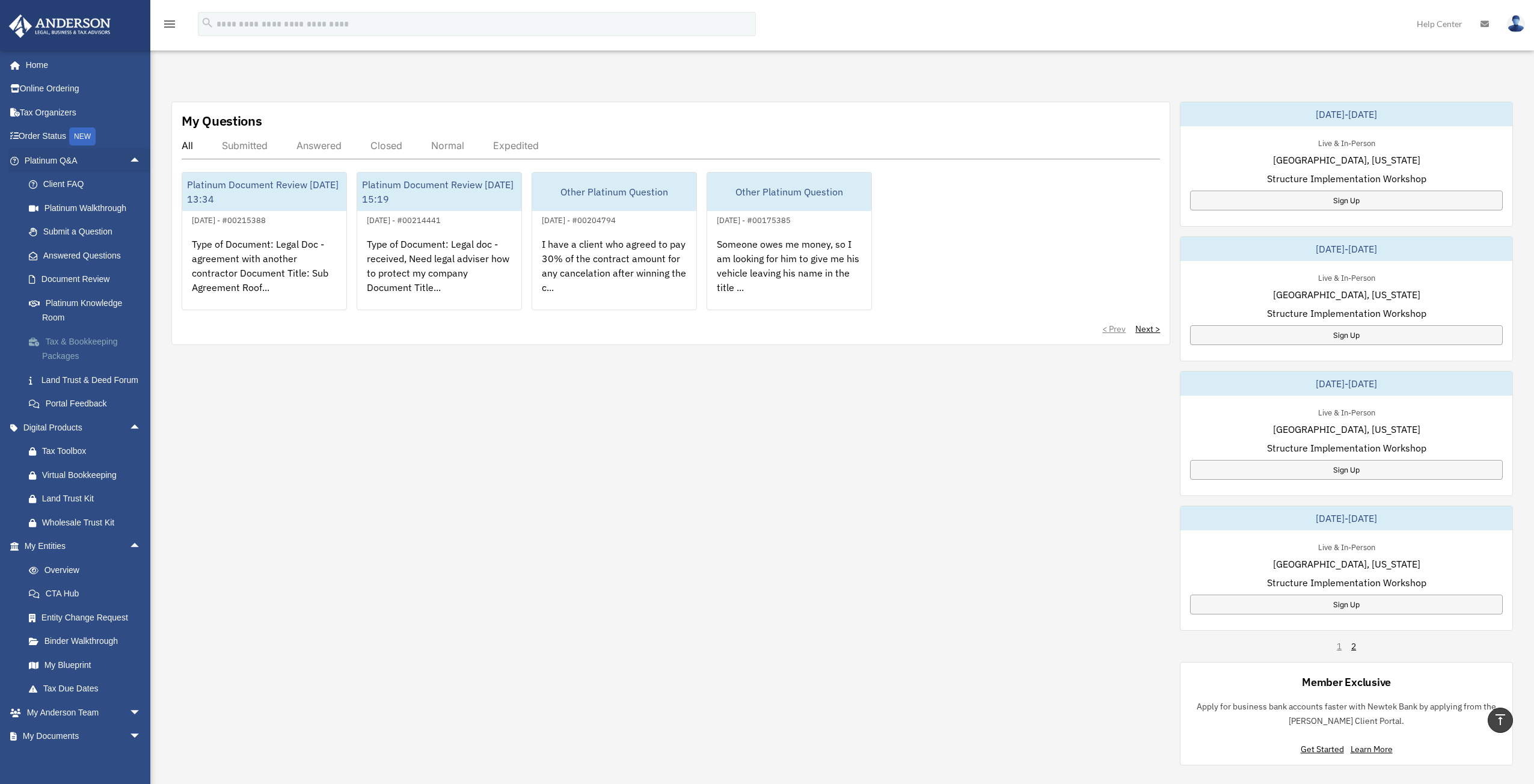
click at [85, 345] on link "Tax & Bookkeeping Packages" at bounding box center [88, 348] width 142 height 38
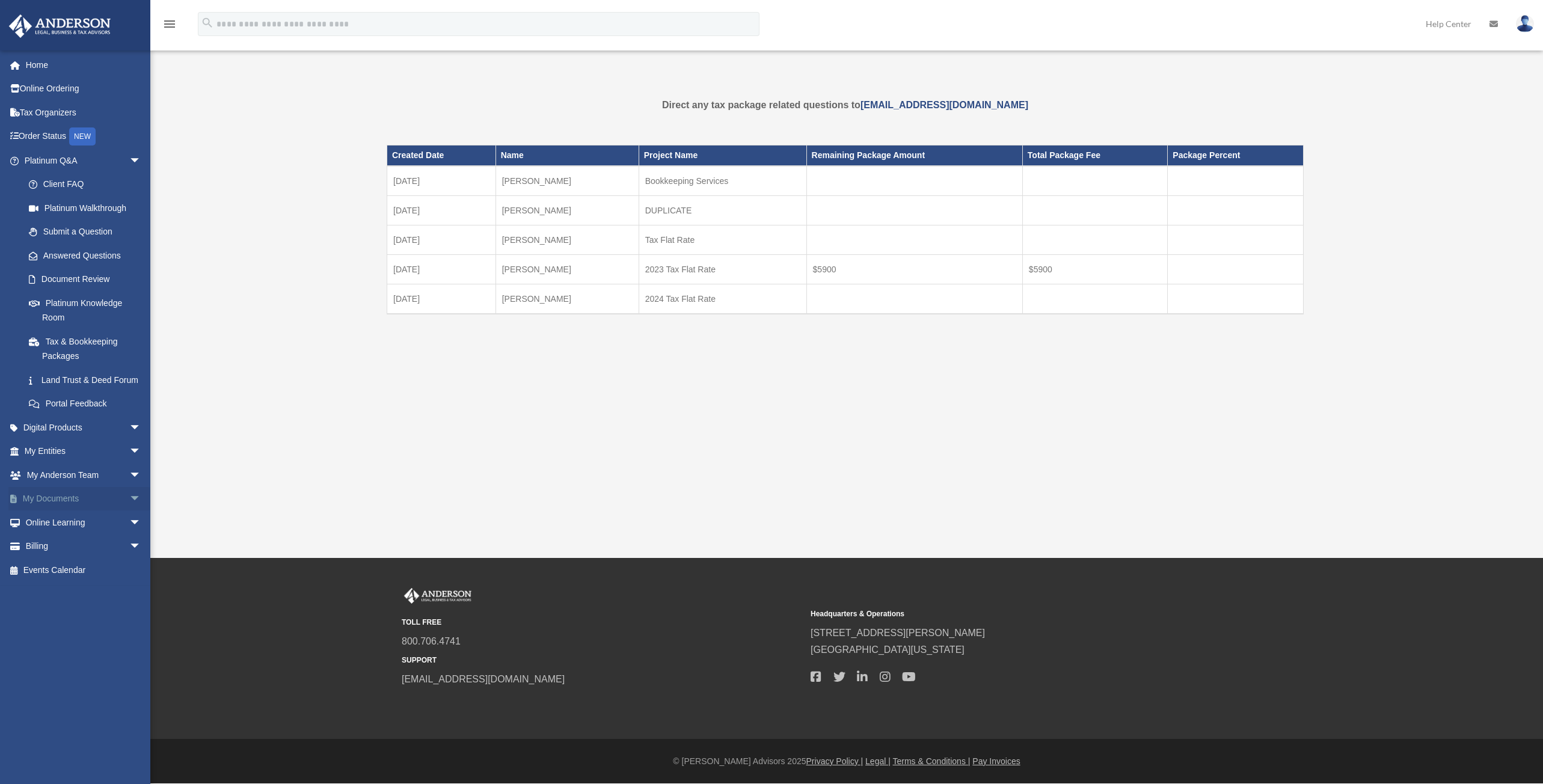
click at [104, 511] on link "My Documents arrow_drop_down" at bounding box center [83, 499] width 151 height 24
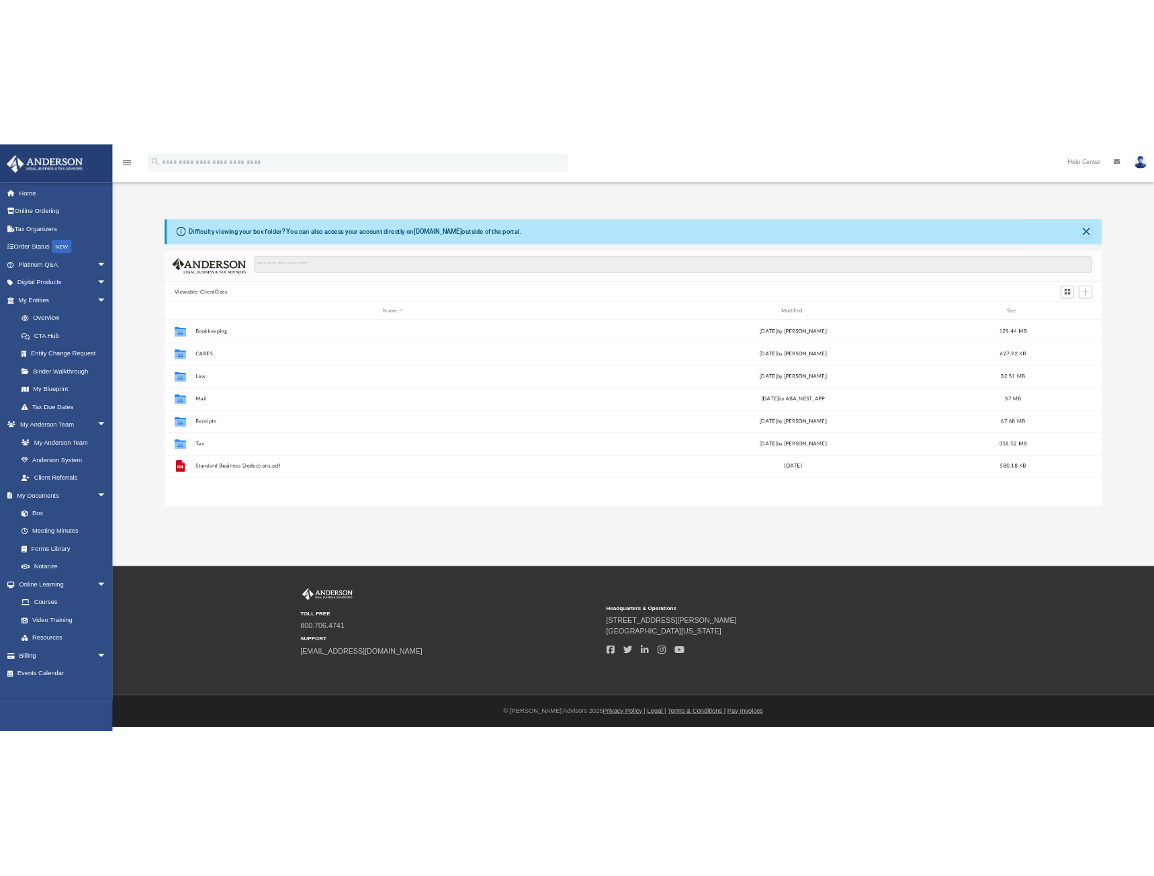
scroll to position [296, 1391]
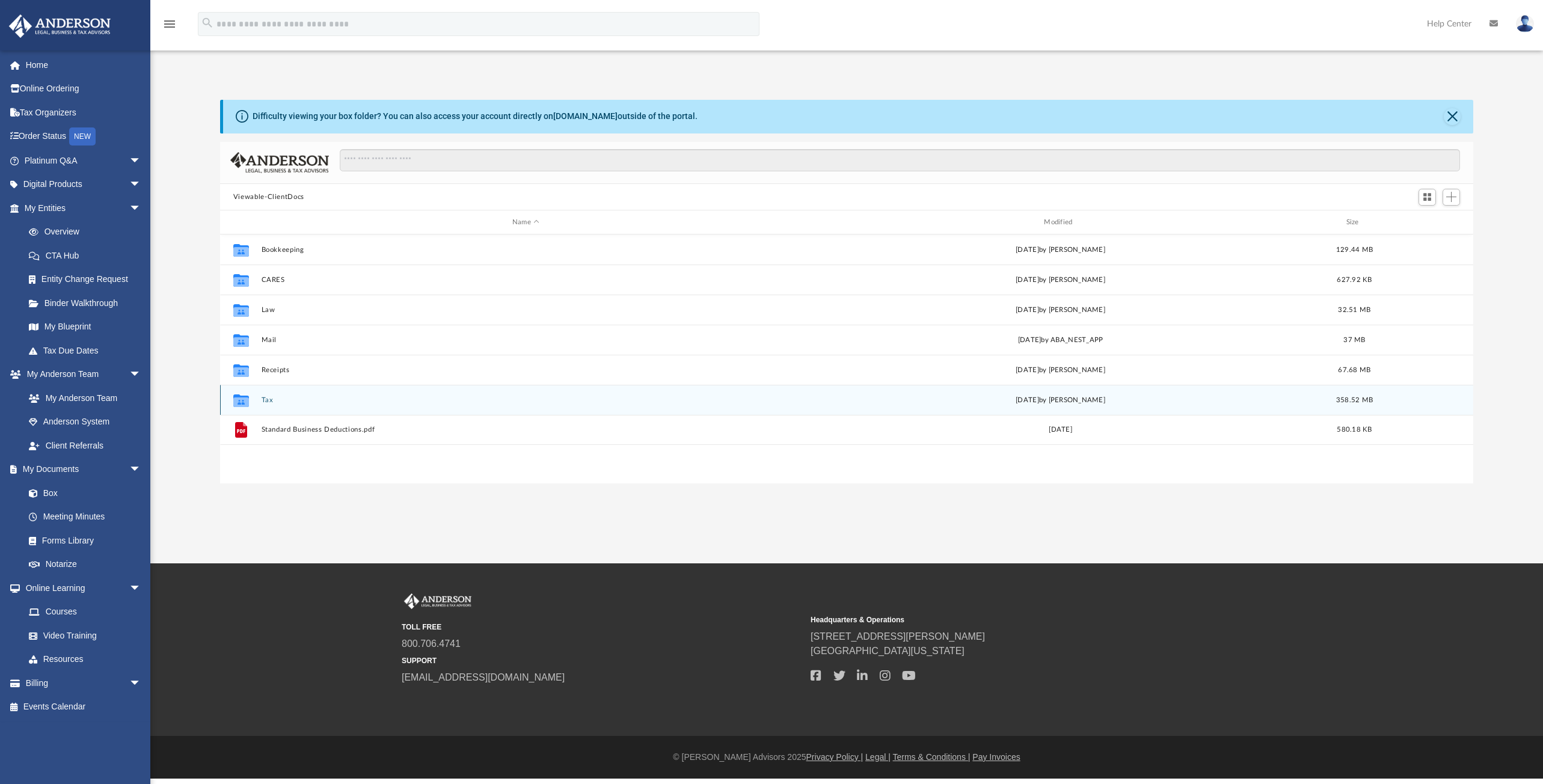
click at [272, 399] on button "Tax" at bounding box center [525, 400] width 529 height 8
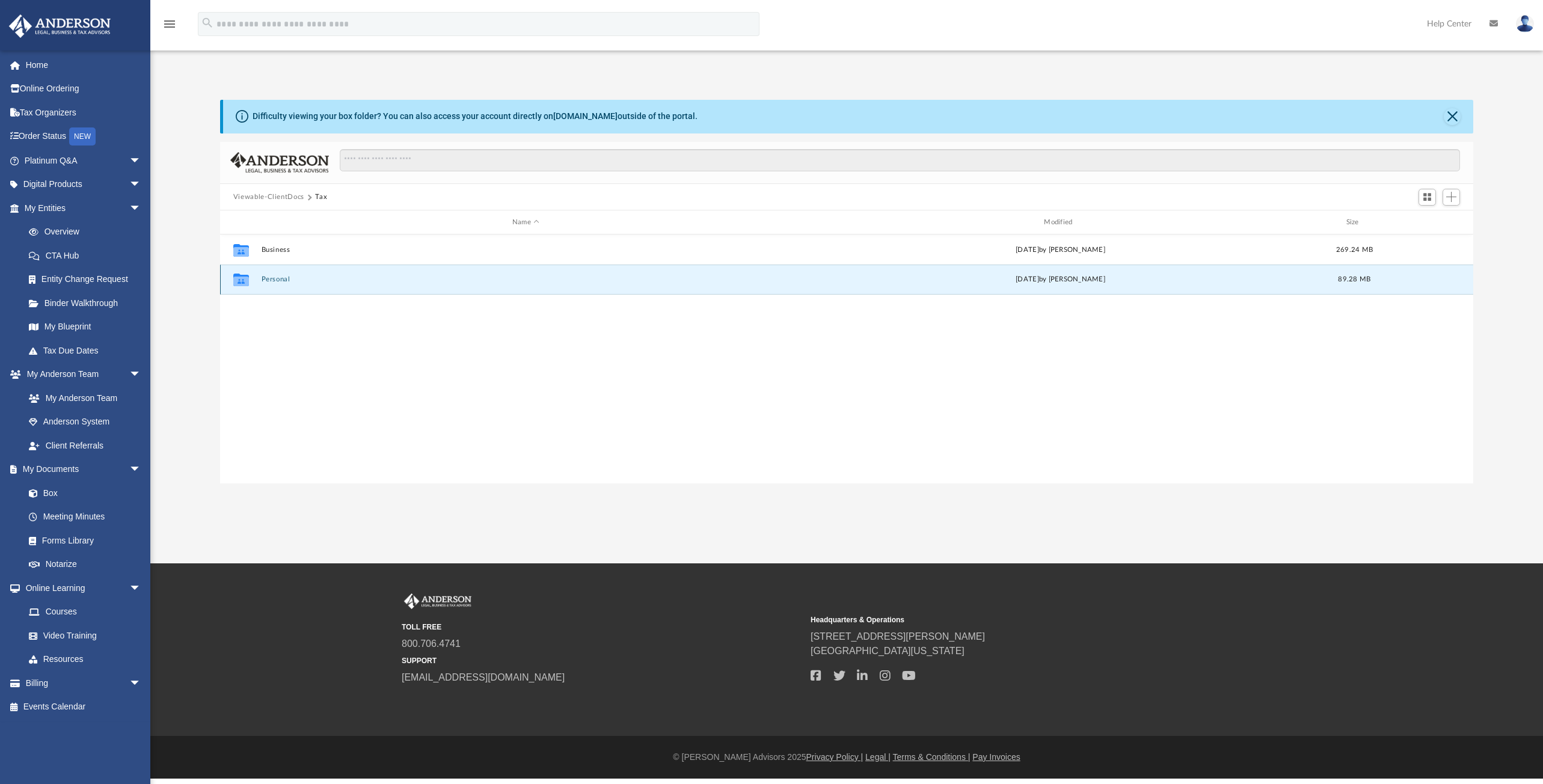
click at [279, 279] on button "Personal" at bounding box center [525, 279] width 529 height 8
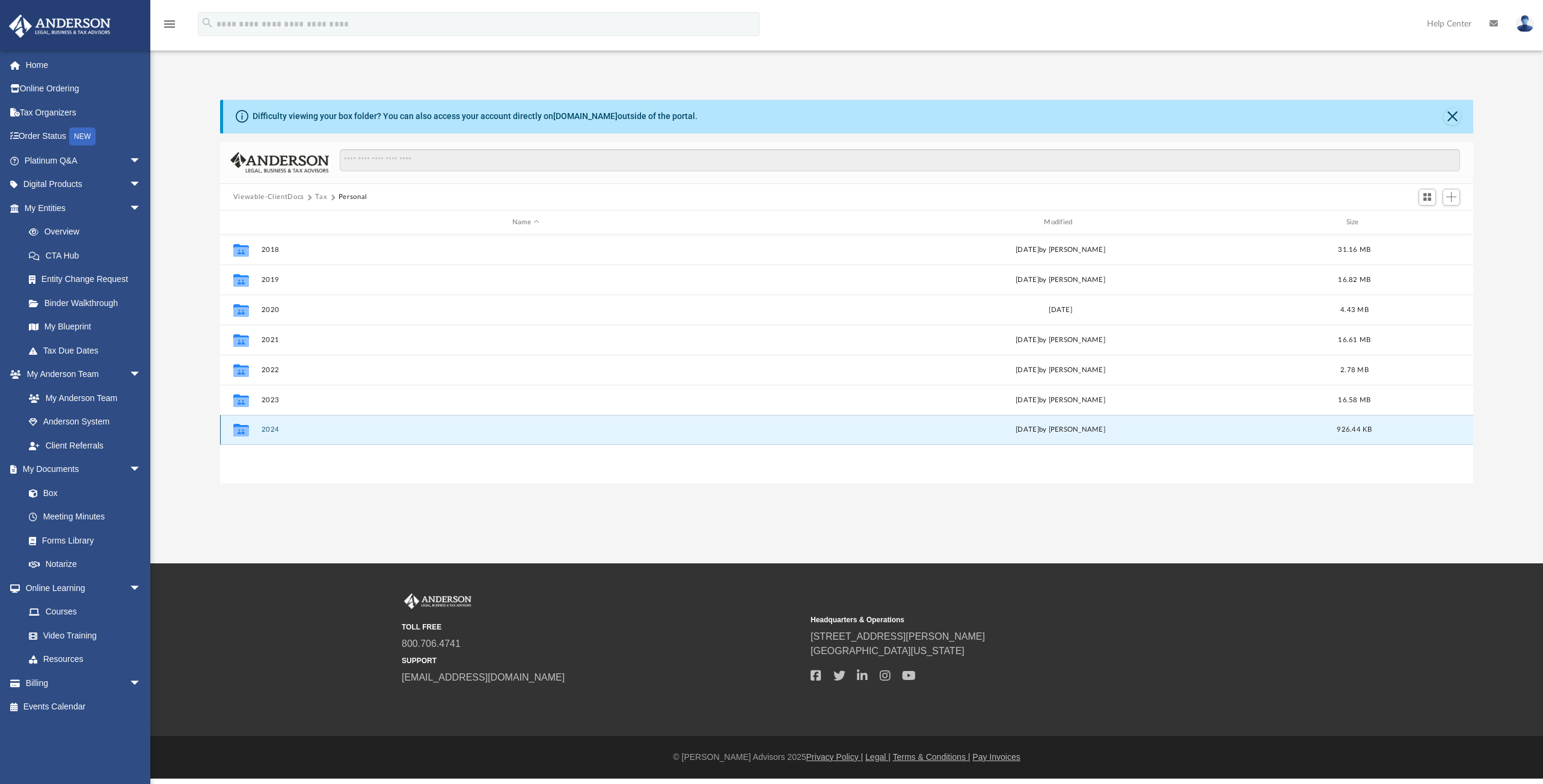
click at [274, 426] on button "2024" at bounding box center [525, 430] width 529 height 8
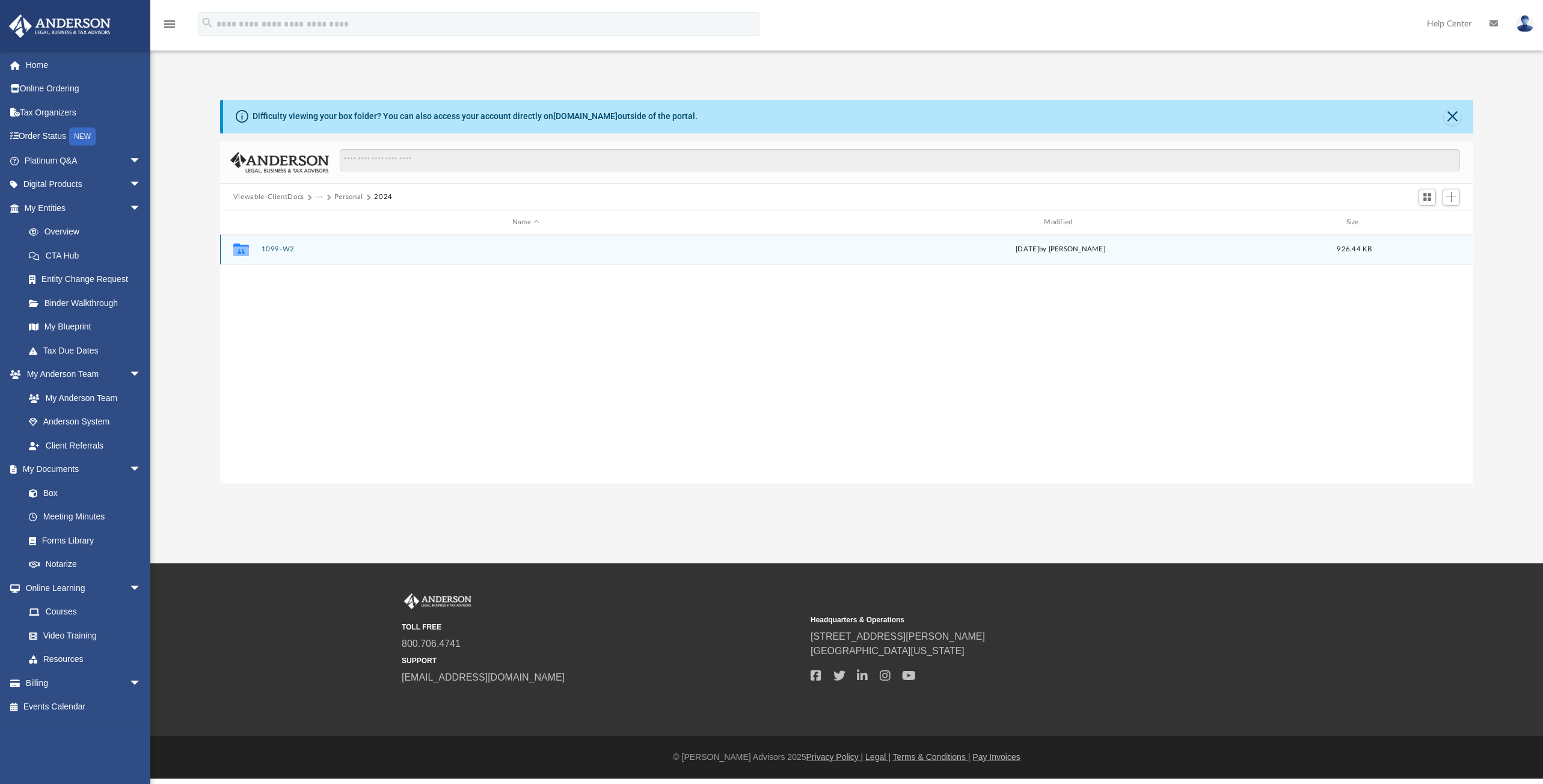
click at [289, 253] on button "1099-W2" at bounding box center [525, 250] width 529 height 8
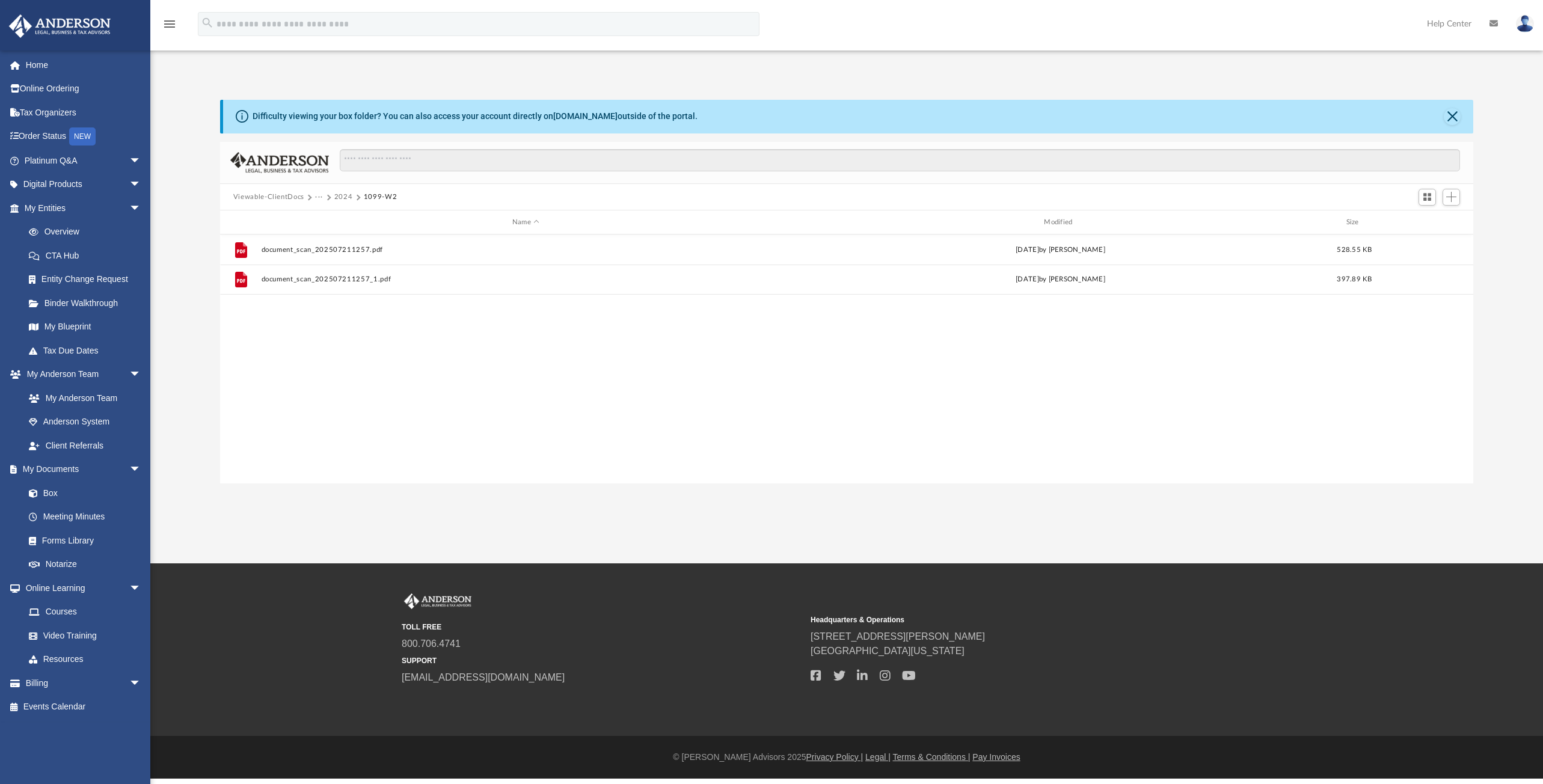
click at [339, 196] on button "2024" at bounding box center [344, 197] width 19 height 11
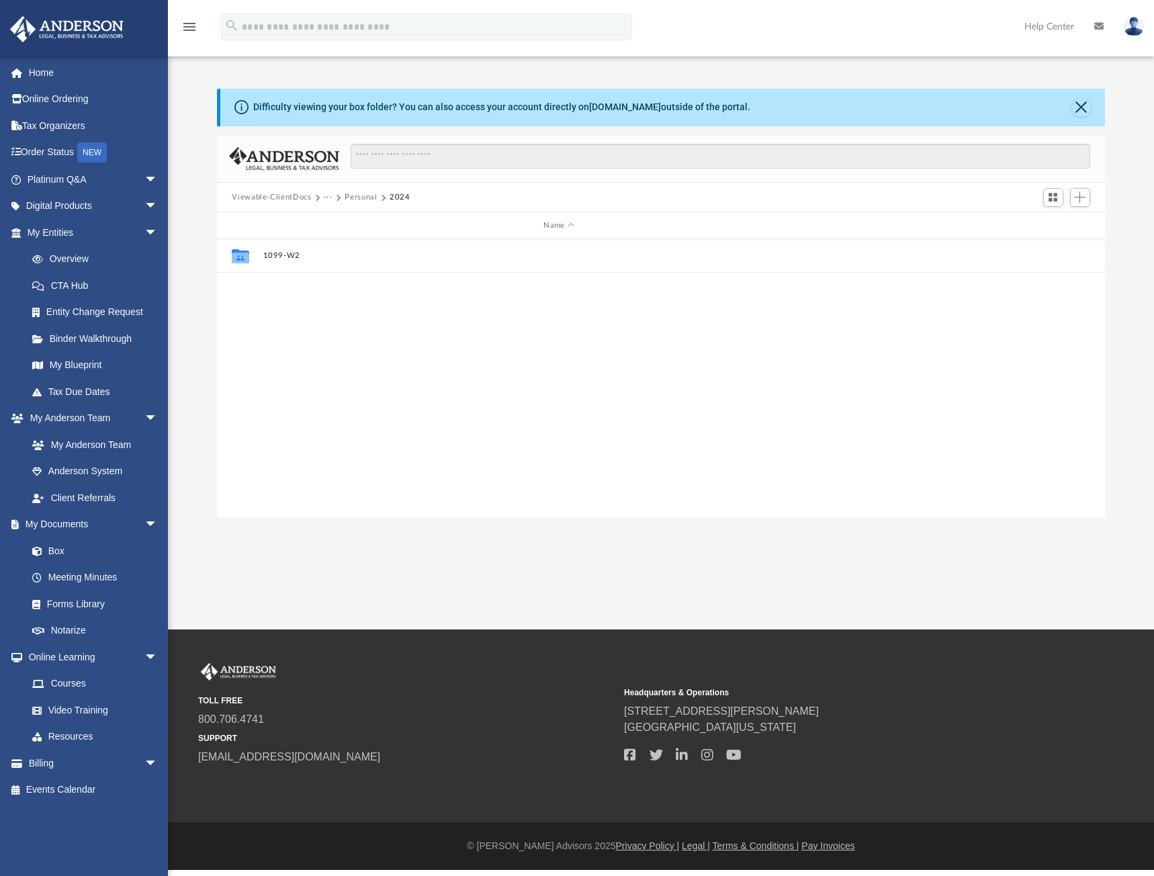
scroll to position [296, 877]
drag, startPoint x: 339, startPoint y: 300, endPoint x: 442, endPoint y: 289, distance: 104.0
click at [339, 300] on div "Collaborated Folder 1099-W2 [DATE] by [PERSON_NAME] 926.44 KB" at bounding box center [661, 378] width 888 height 278
click at [1082, 200] on span "Add" at bounding box center [1079, 196] width 11 height 11
click at [1053, 245] on li "New Folder" at bounding box center [1061, 246] width 43 height 14
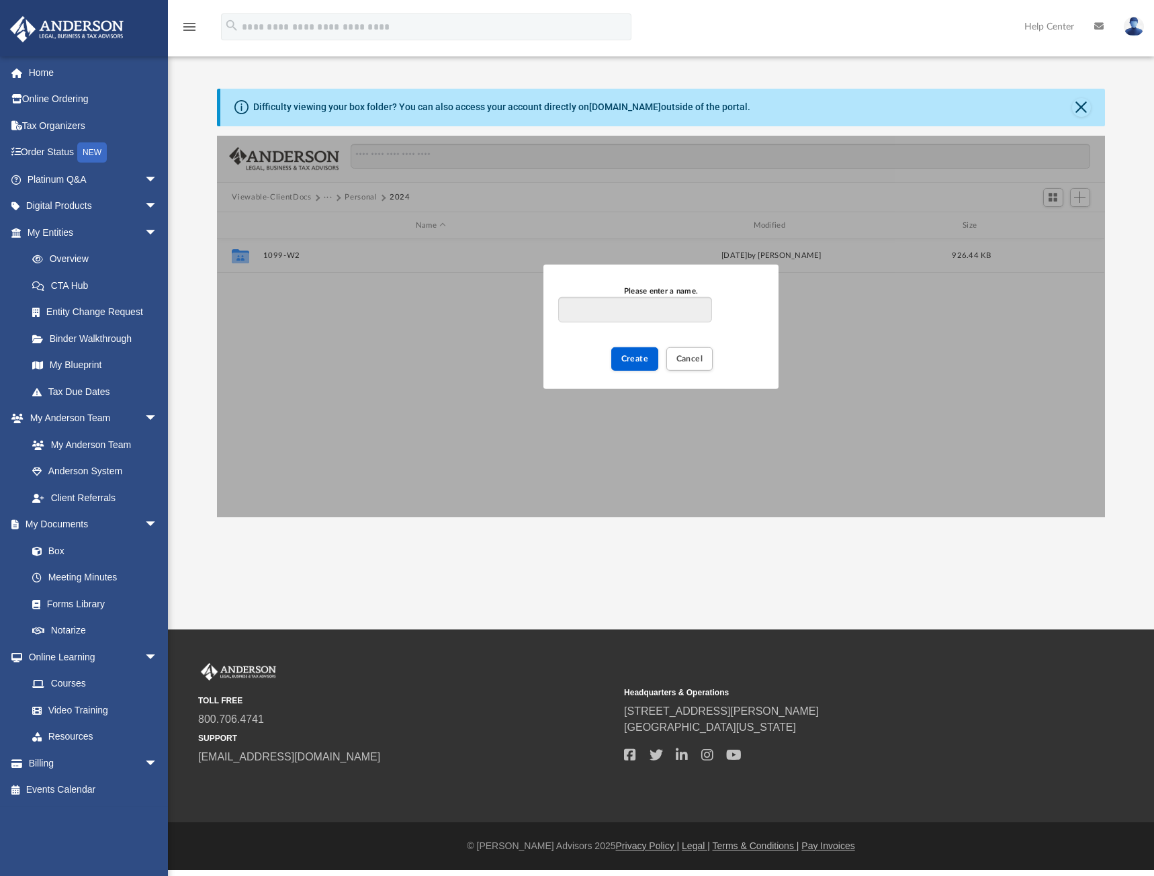
click at [589, 312] on input "Please enter a name." at bounding box center [635, 310] width 154 height 26
type input "*********"
click at [624, 360] on span "Create" at bounding box center [635, 359] width 28 height 8
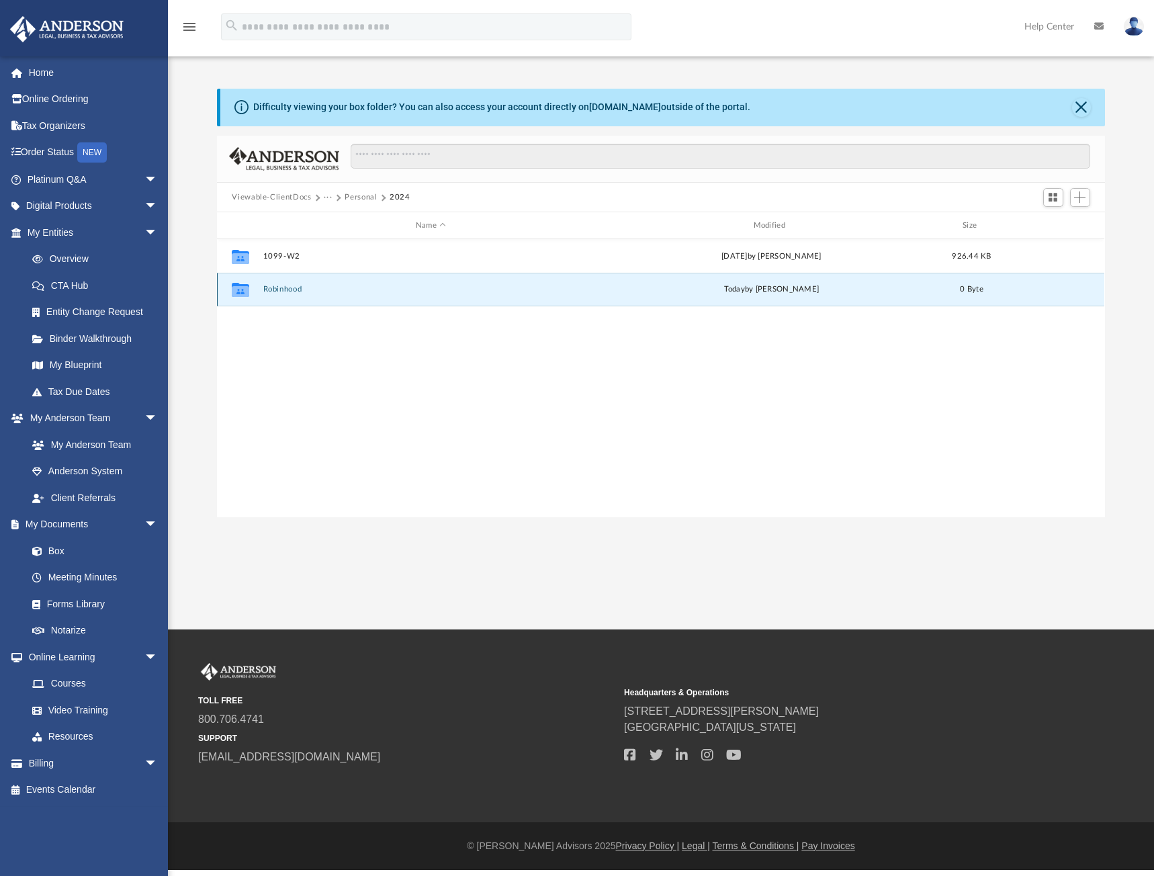
click at [299, 292] on button "Robinhood" at bounding box center [430, 290] width 335 height 9
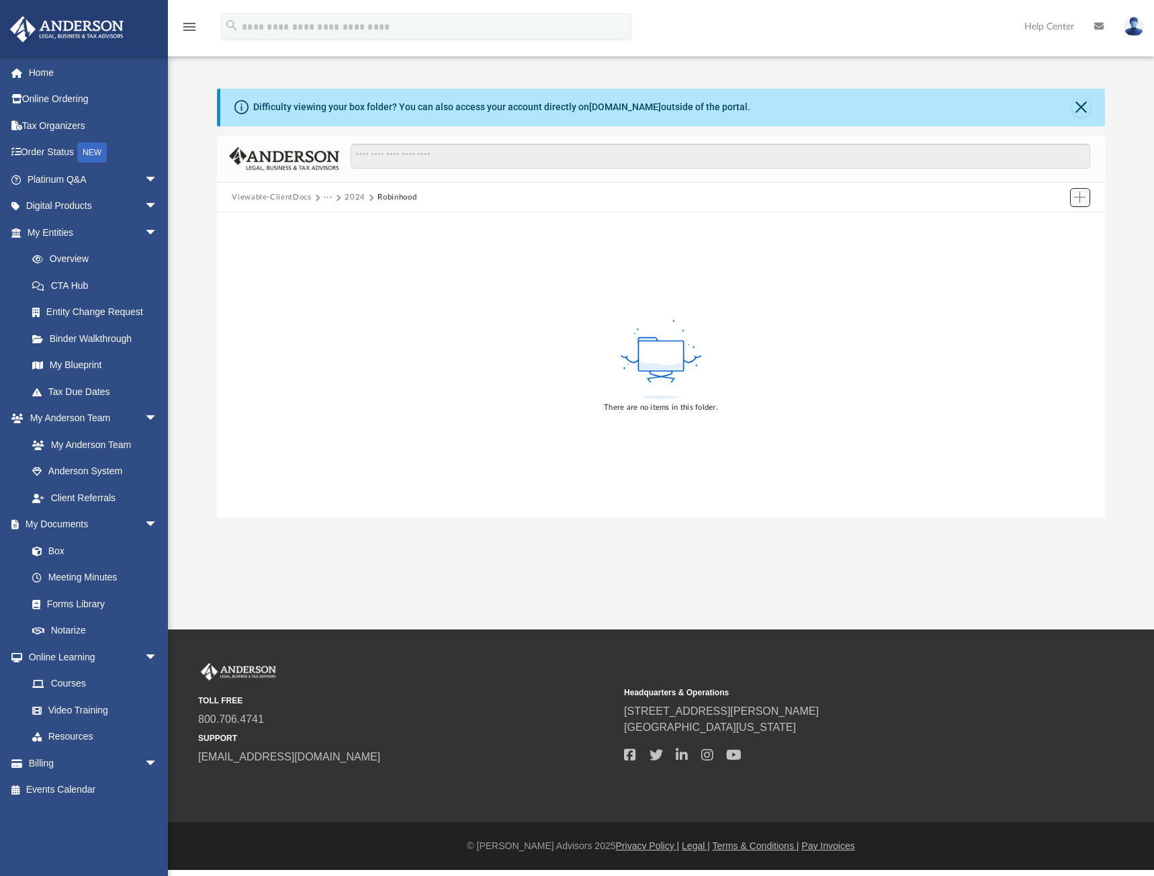
click at [1082, 196] on span "Add" at bounding box center [1079, 196] width 11 height 11
click at [1052, 224] on li "Upload" at bounding box center [1061, 225] width 43 height 14
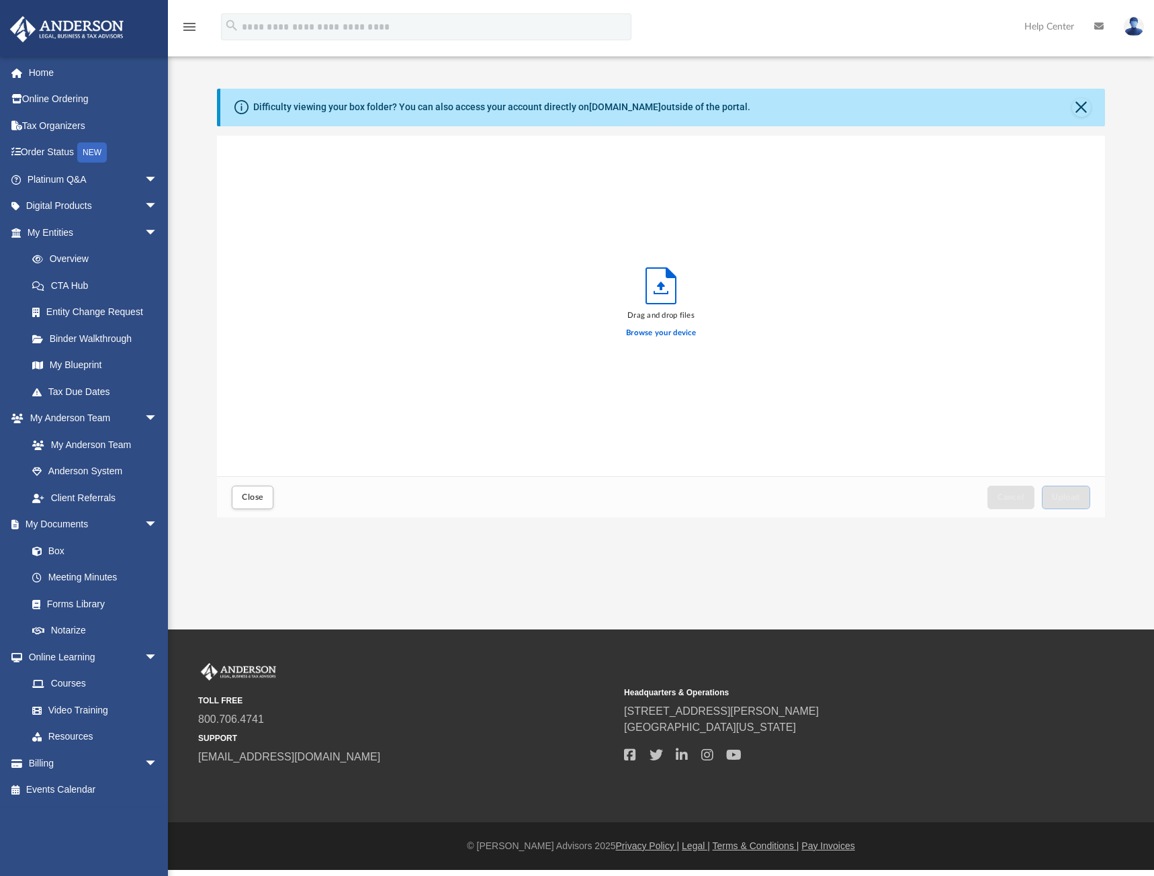
scroll to position [331, 877]
click at [658, 331] on label "Browse your device" at bounding box center [661, 333] width 70 height 12
click at [0, 0] on input "Browse your device" at bounding box center [0, 0] width 0 height 0
click at [1072, 498] on span "Upload" at bounding box center [1066, 497] width 28 height 8
click at [260, 499] on span "Close" at bounding box center [252, 497] width 21 height 8
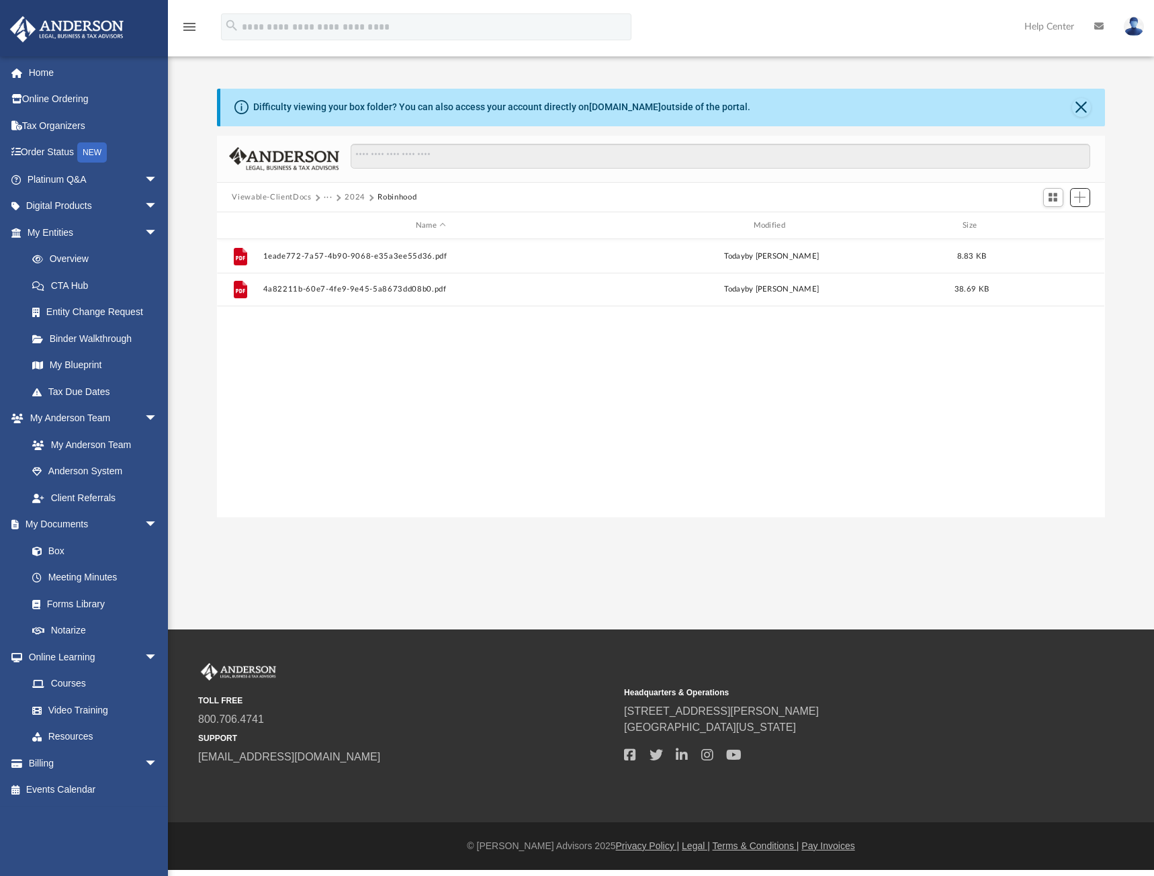
scroll to position [296, 877]
click at [357, 198] on button "2024" at bounding box center [355, 197] width 21 height 12
click at [321, 357] on div "Collaborated Folder 1099-W2 [DATE] by [PERSON_NAME] 926.44 KB Collaborated Fold…" at bounding box center [661, 378] width 888 height 278
click at [1085, 199] on span "Add" at bounding box center [1079, 196] width 11 height 11
click at [1078, 247] on li "New Folder" at bounding box center [1061, 246] width 43 height 14
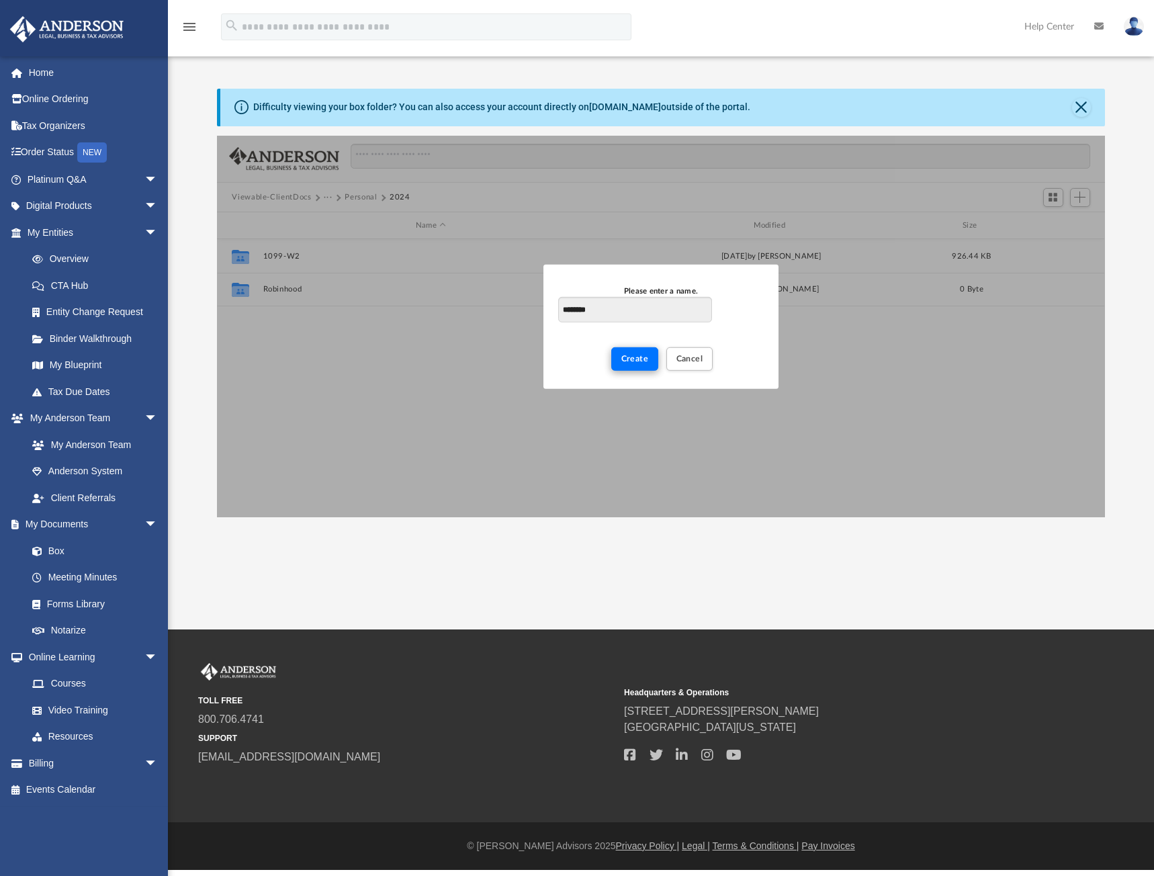
type input "********"
click at [632, 361] on span "Create" at bounding box center [635, 359] width 28 height 8
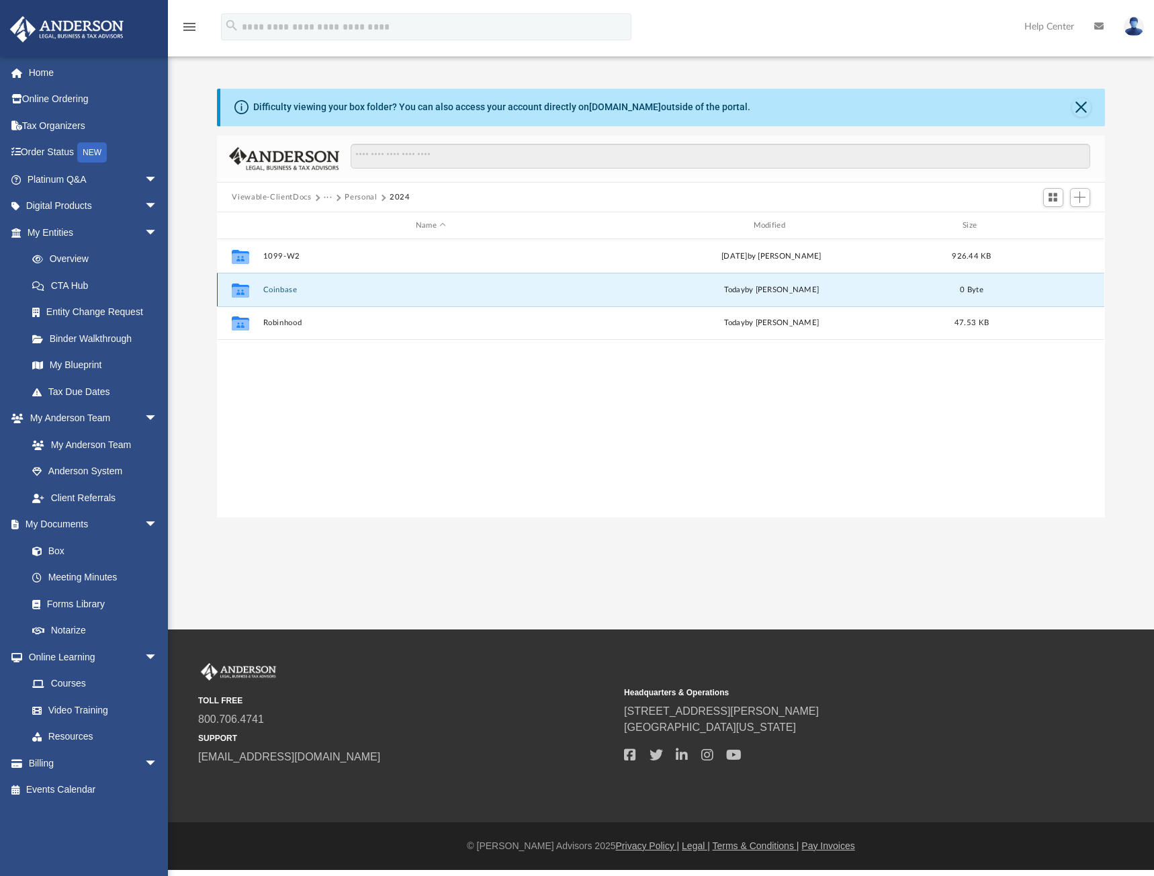
click at [273, 286] on button "Coinbase" at bounding box center [430, 290] width 335 height 9
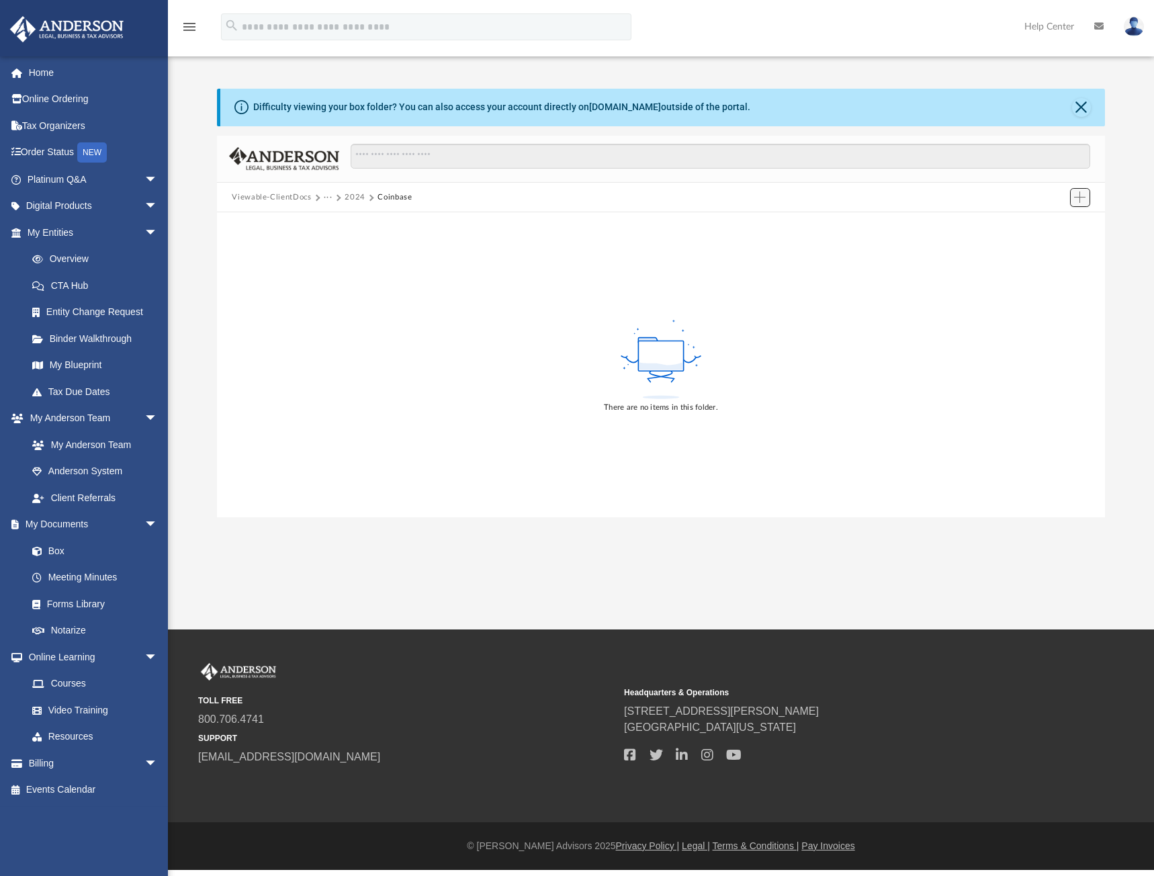
click at [1074, 196] on span "Add" at bounding box center [1079, 196] width 11 height 11
click at [1049, 224] on li "Upload" at bounding box center [1061, 225] width 43 height 14
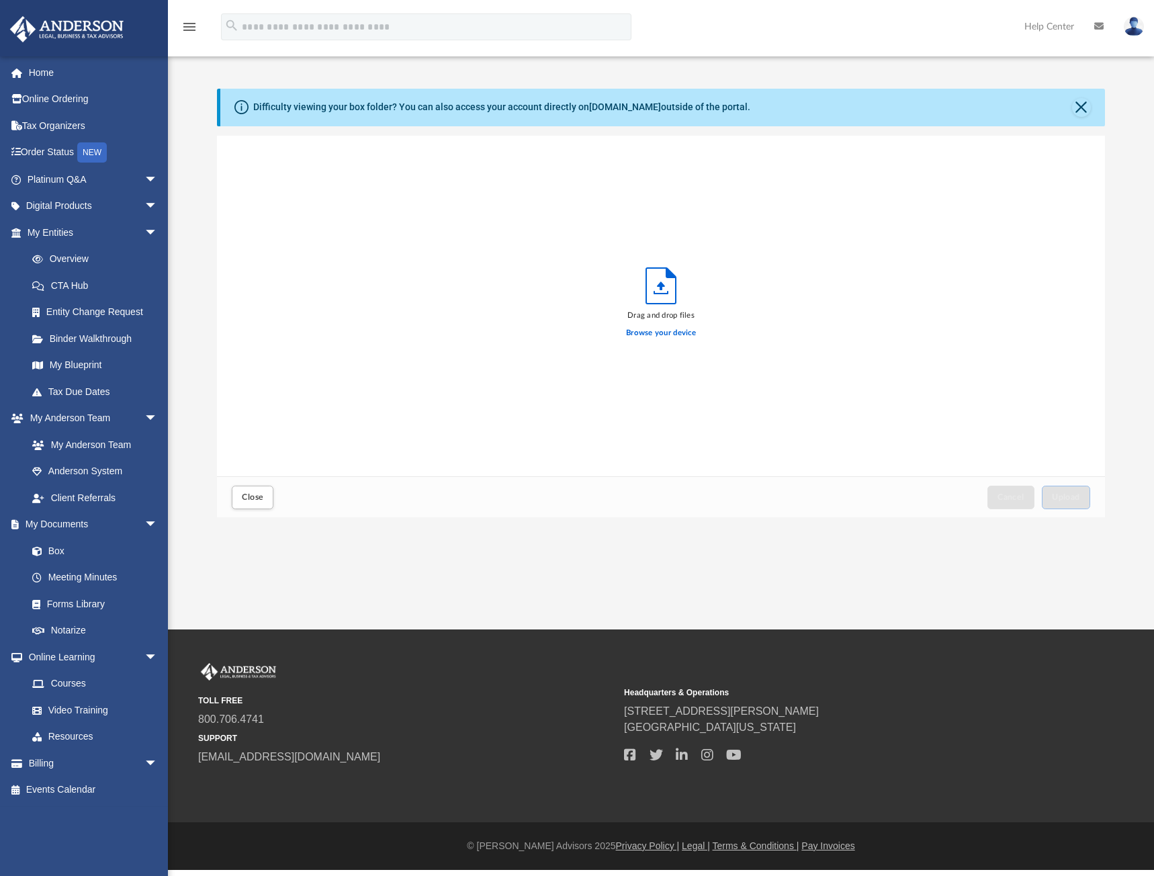
scroll to position [331, 877]
click at [676, 333] on label "Browse your device" at bounding box center [661, 333] width 70 height 12
click at [0, 0] on input "Browse your device" at bounding box center [0, 0] width 0 height 0
click at [1060, 501] on span "Upload" at bounding box center [1066, 497] width 28 height 8
click at [263, 501] on button "Close" at bounding box center [253, 498] width 42 height 24
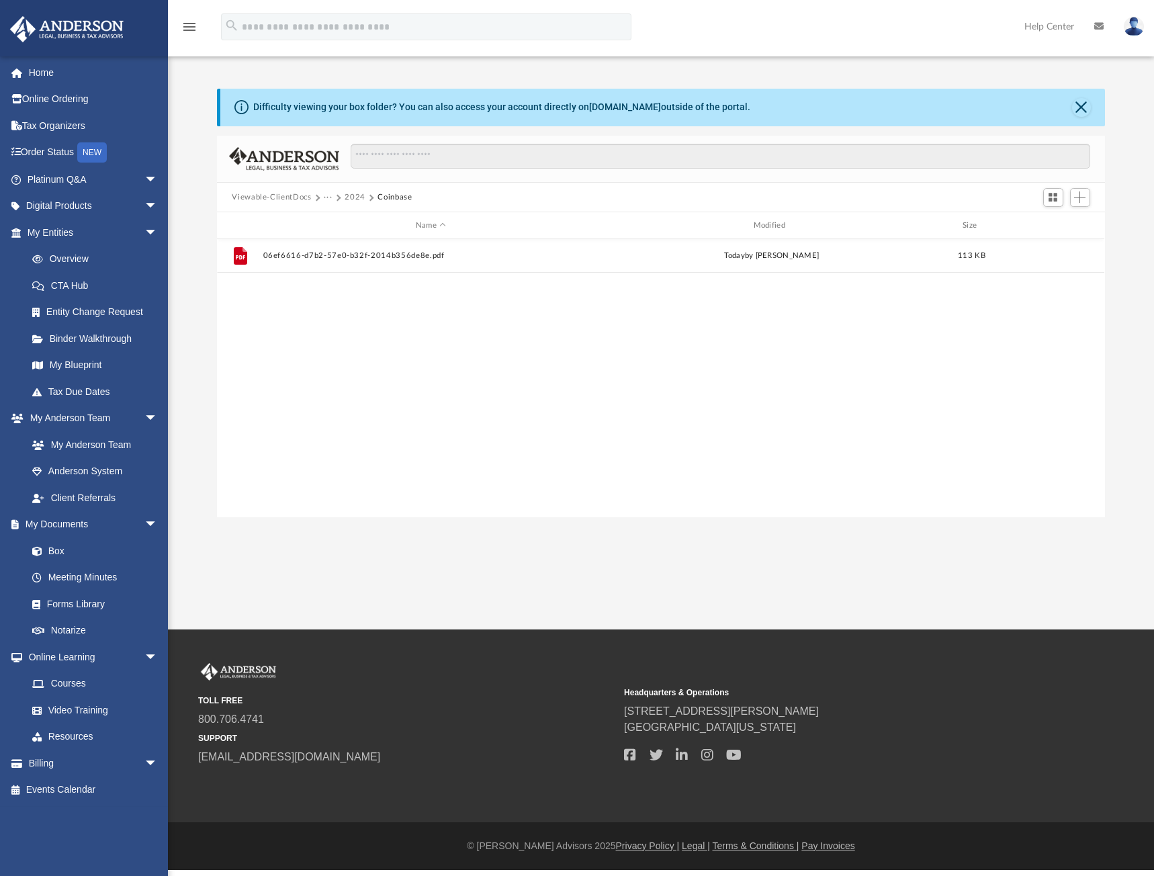
scroll to position [296, 877]
click at [352, 196] on button "2024" at bounding box center [355, 197] width 21 height 12
click at [1079, 201] on span "Add" at bounding box center [1079, 196] width 11 height 11
click at [1055, 245] on li "New Folder" at bounding box center [1061, 246] width 43 height 14
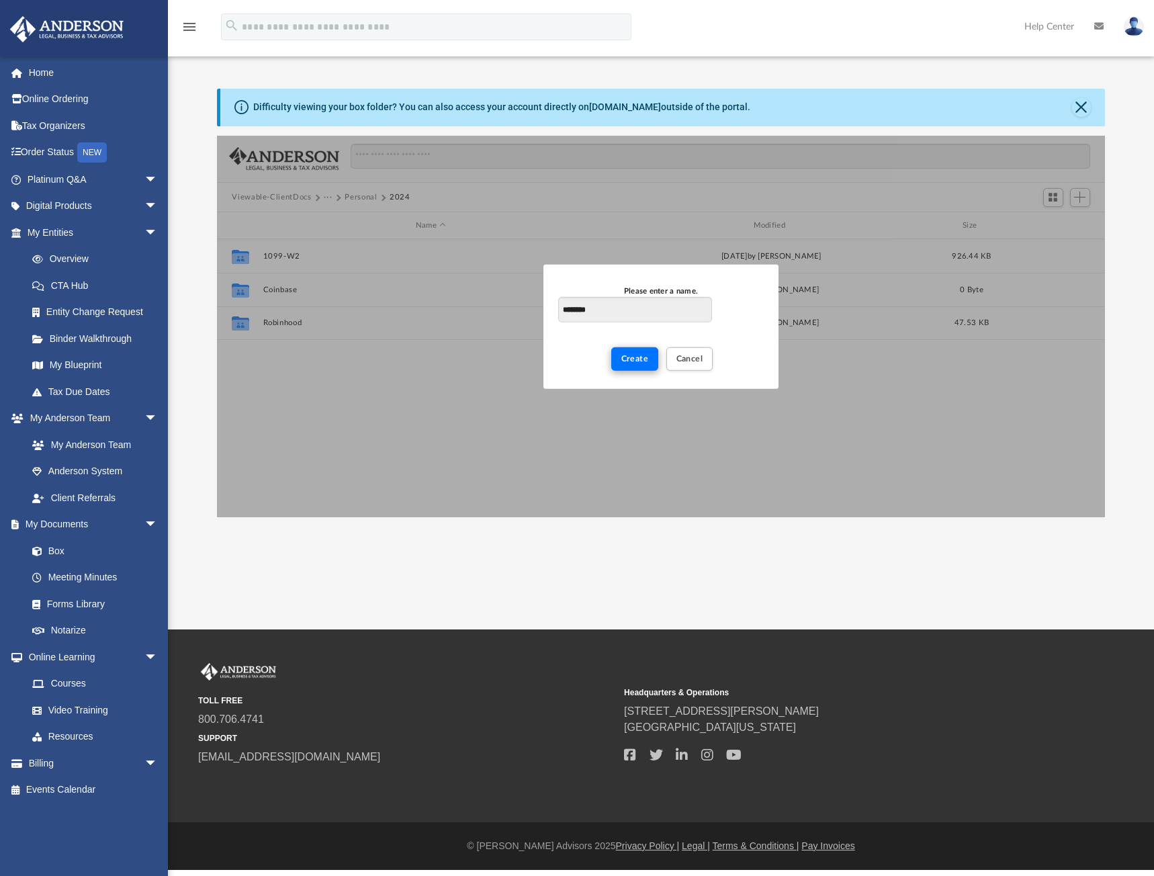
type input "********"
click at [627, 358] on span "Create" at bounding box center [635, 359] width 28 height 8
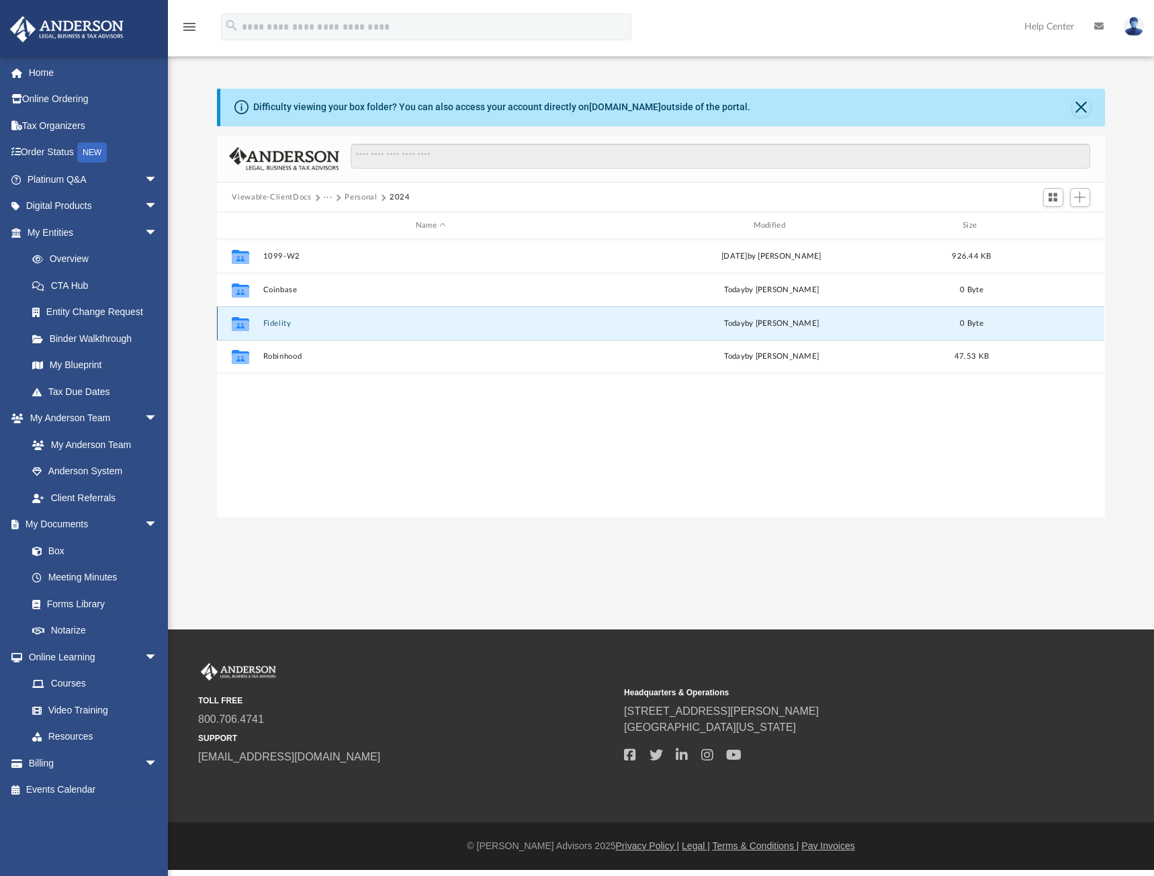
click at [283, 321] on button "Fidelity" at bounding box center [430, 323] width 335 height 9
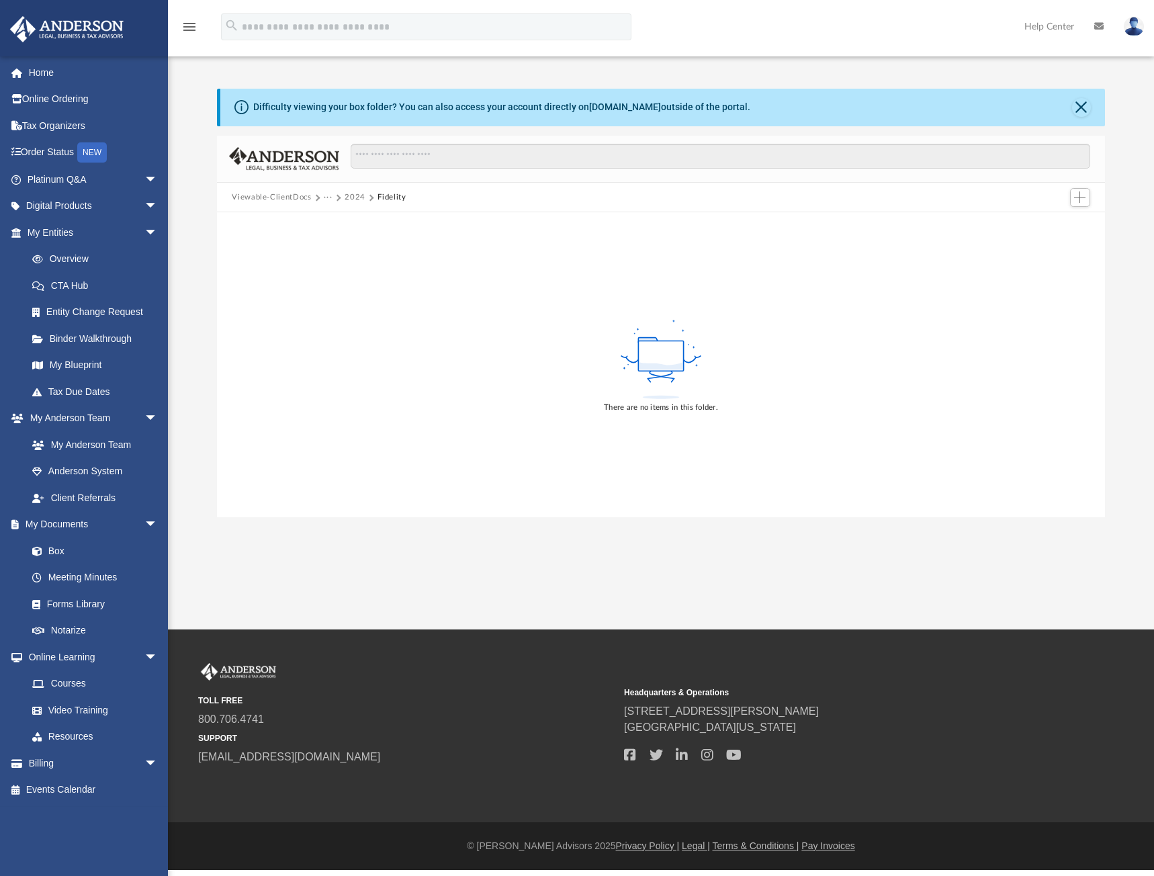
click at [1092, 202] on div at bounding box center [1079, 197] width 27 height 25
click at [1083, 201] on span "Add" at bounding box center [1079, 196] width 11 height 11
click at [1061, 226] on li "Upload" at bounding box center [1061, 225] width 43 height 14
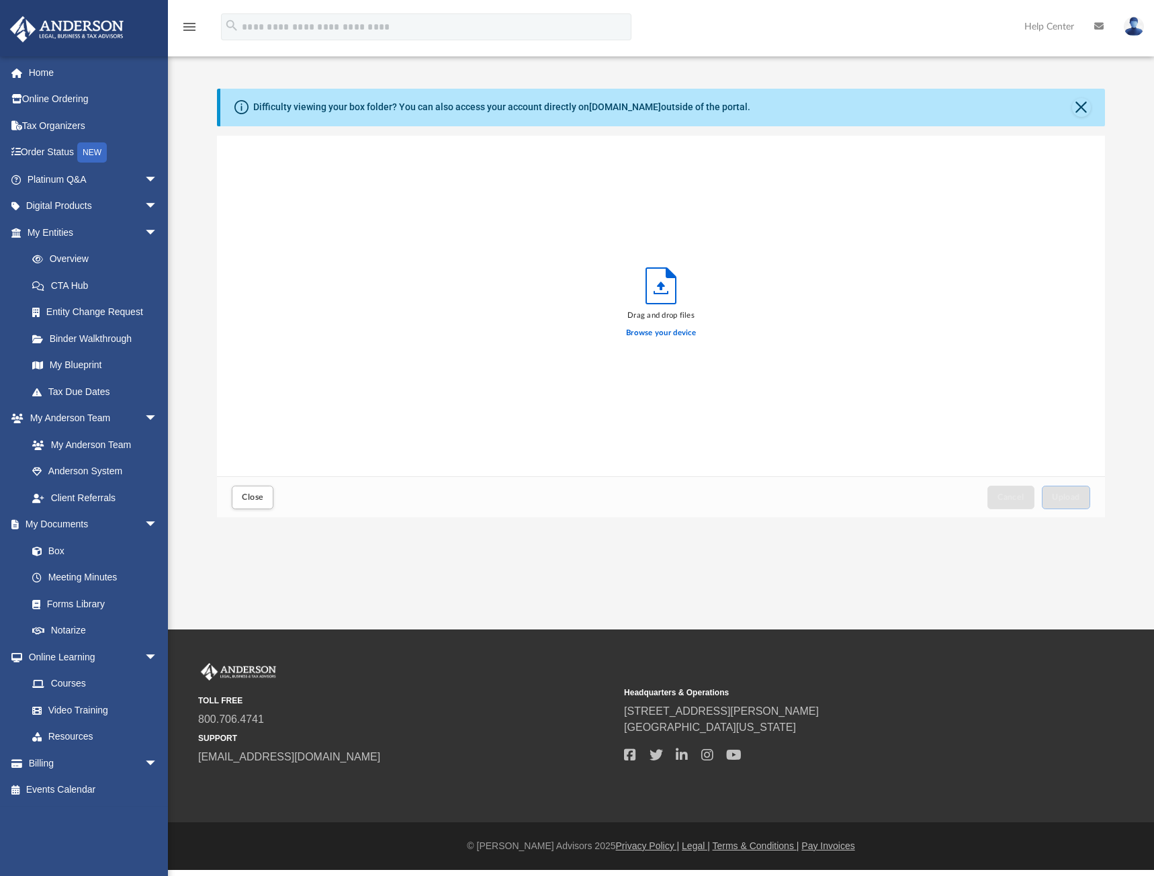
scroll to position [331, 877]
click at [647, 329] on label "Browse your device" at bounding box center [661, 333] width 70 height 12
click at [0, 0] on input "Browse your device" at bounding box center [0, 0] width 0 height 0
click at [1058, 492] on button "Upload" at bounding box center [1066, 498] width 48 height 24
click at [248, 499] on span "Close" at bounding box center [252, 497] width 21 height 8
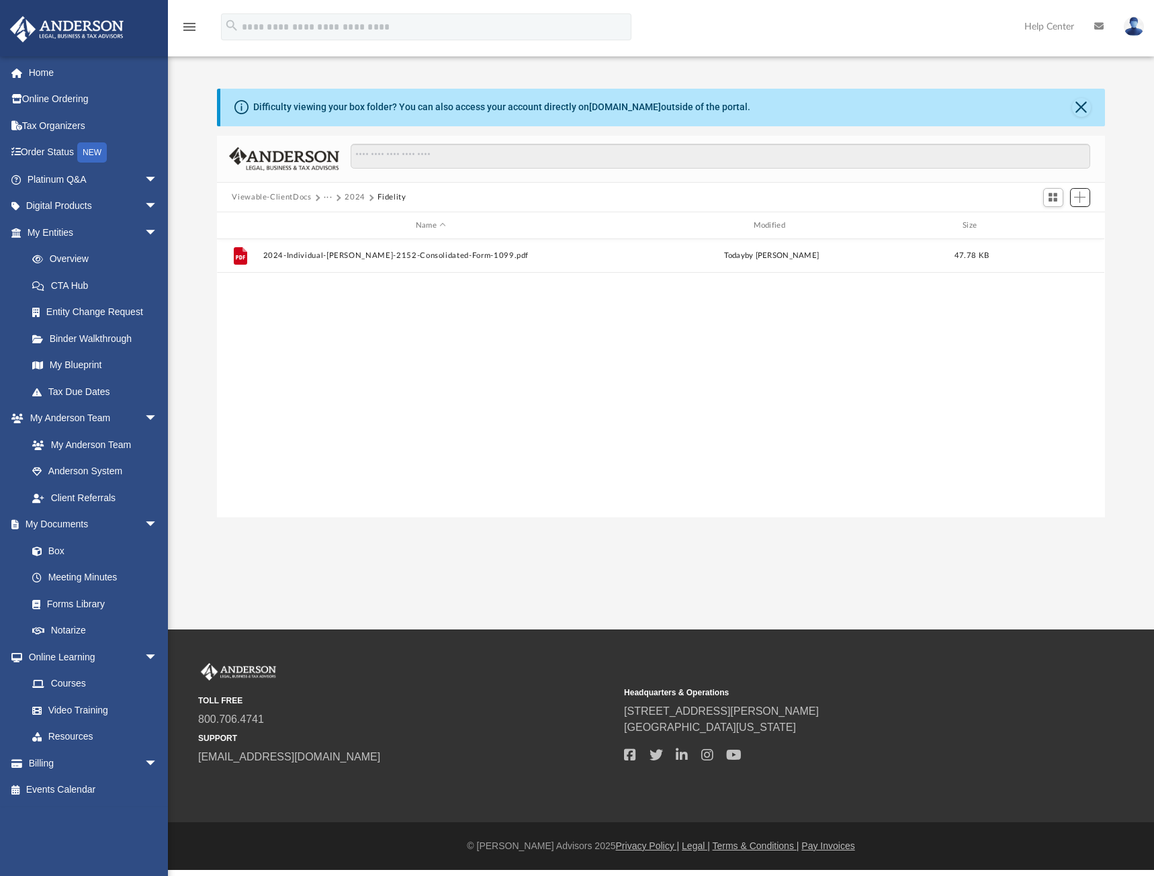
scroll to position [296, 877]
click at [349, 199] on button "2024" at bounding box center [355, 197] width 21 height 12
click at [1086, 192] on button "Add" at bounding box center [1080, 197] width 20 height 19
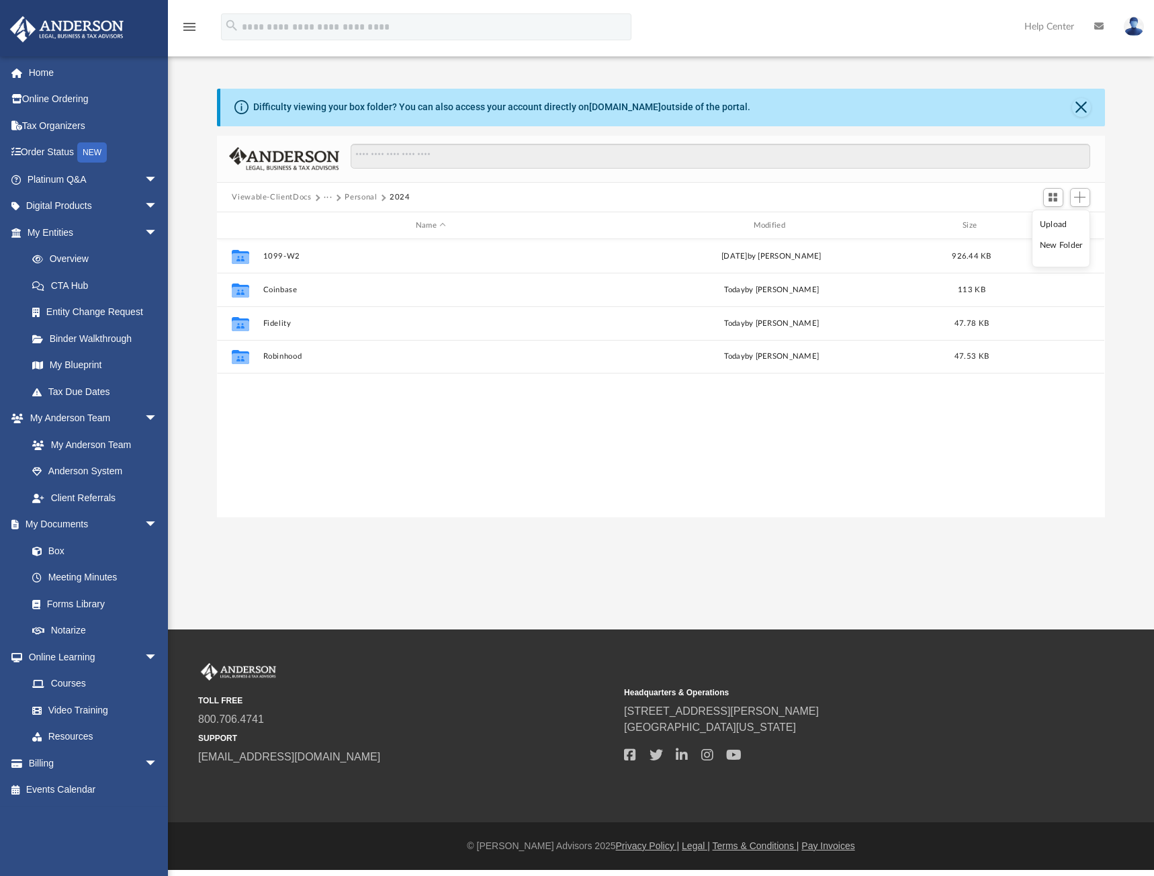
click at [1060, 226] on li "Upload" at bounding box center [1061, 225] width 43 height 14
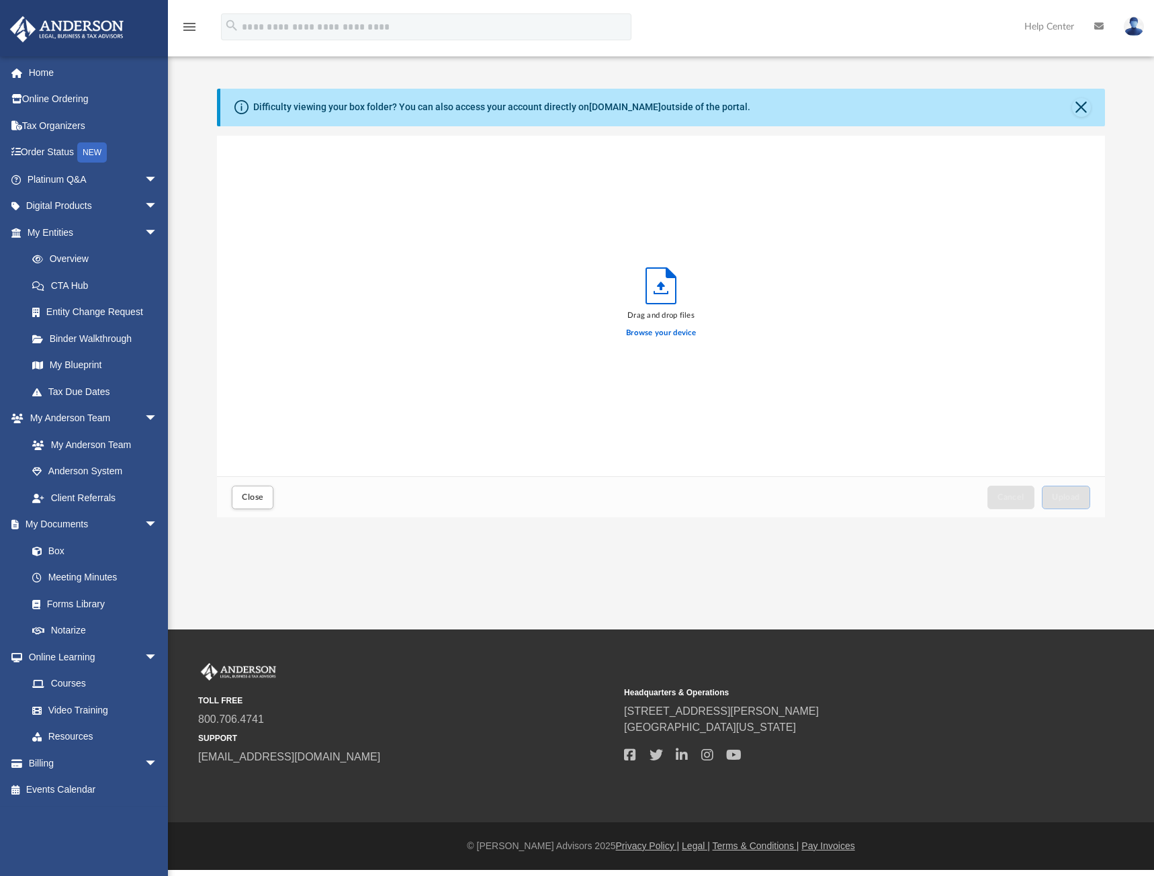
scroll to position [331, 877]
click at [676, 334] on label "Browse your device" at bounding box center [661, 333] width 70 height 12
click at [0, 0] on input "Browse your device" at bounding box center [0, 0] width 0 height 0
click at [1063, 497] on span "Upload" at bounding box center [1066, 497] width 28 height 8
click at [247, 493] on span "Close" at bounding box center [252, 497] width 21 height 8
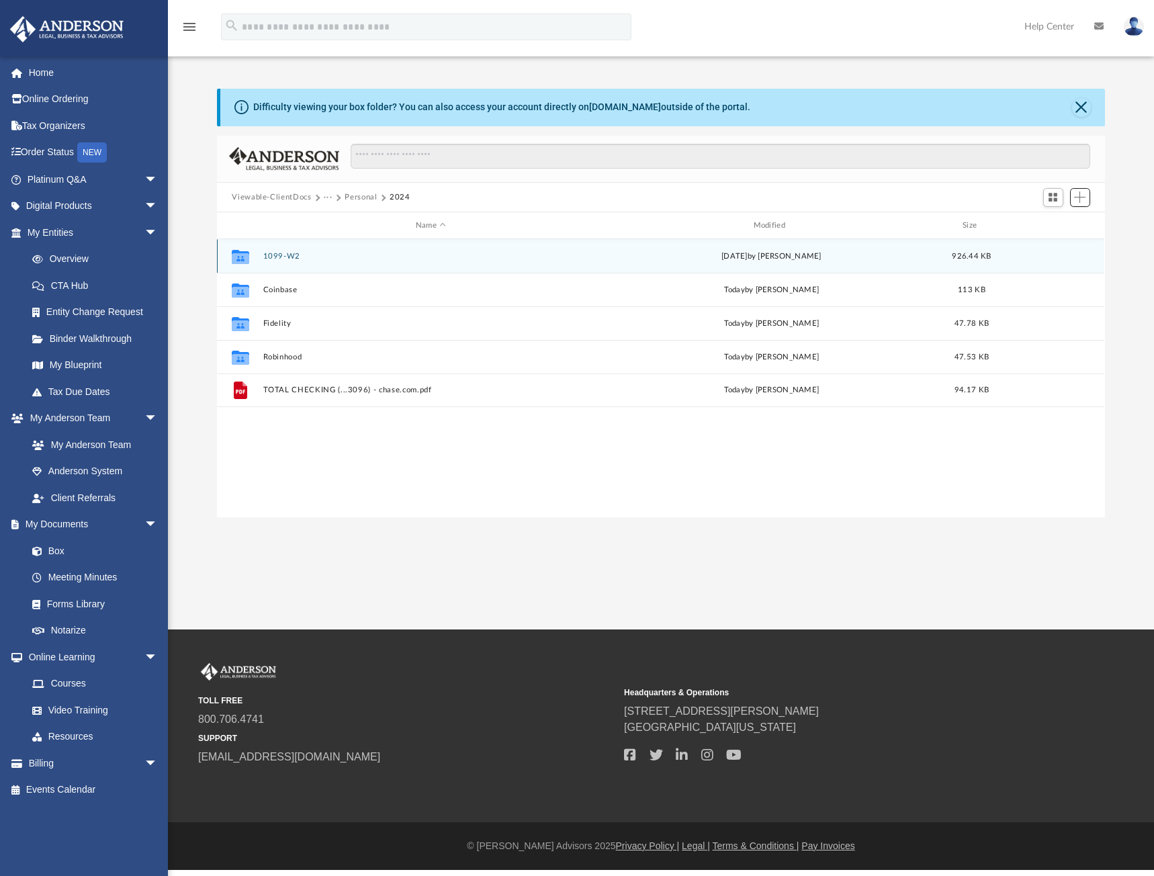
scroll to position [296, 877]
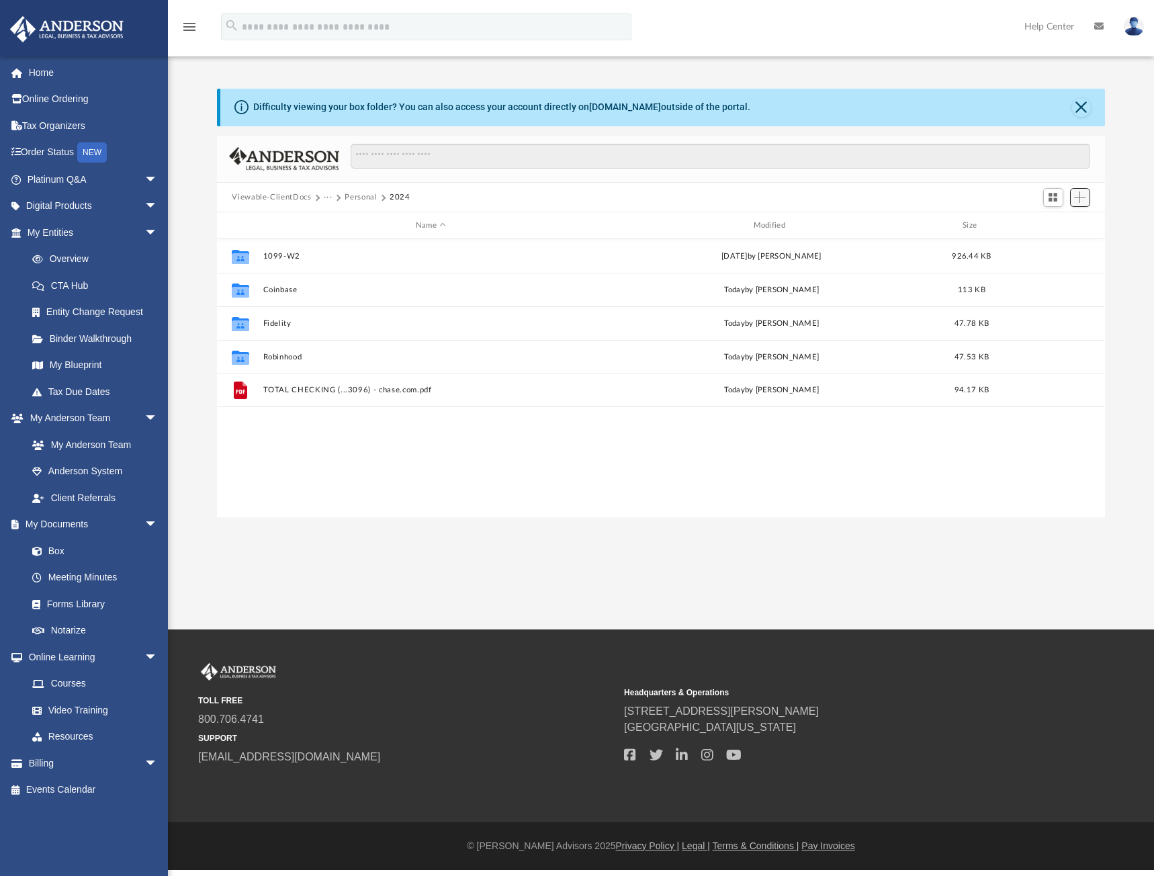
click at [1084, 198] on span "Add" at bounding box center [1079, 196] width 11 height 11
click at [1076, 200] on span "Add" at bounding box center [1079, 196] width 11 height 11
click at [1062, 224] on li "Upload" at bounding box center [1061, 225] width 43 height 14
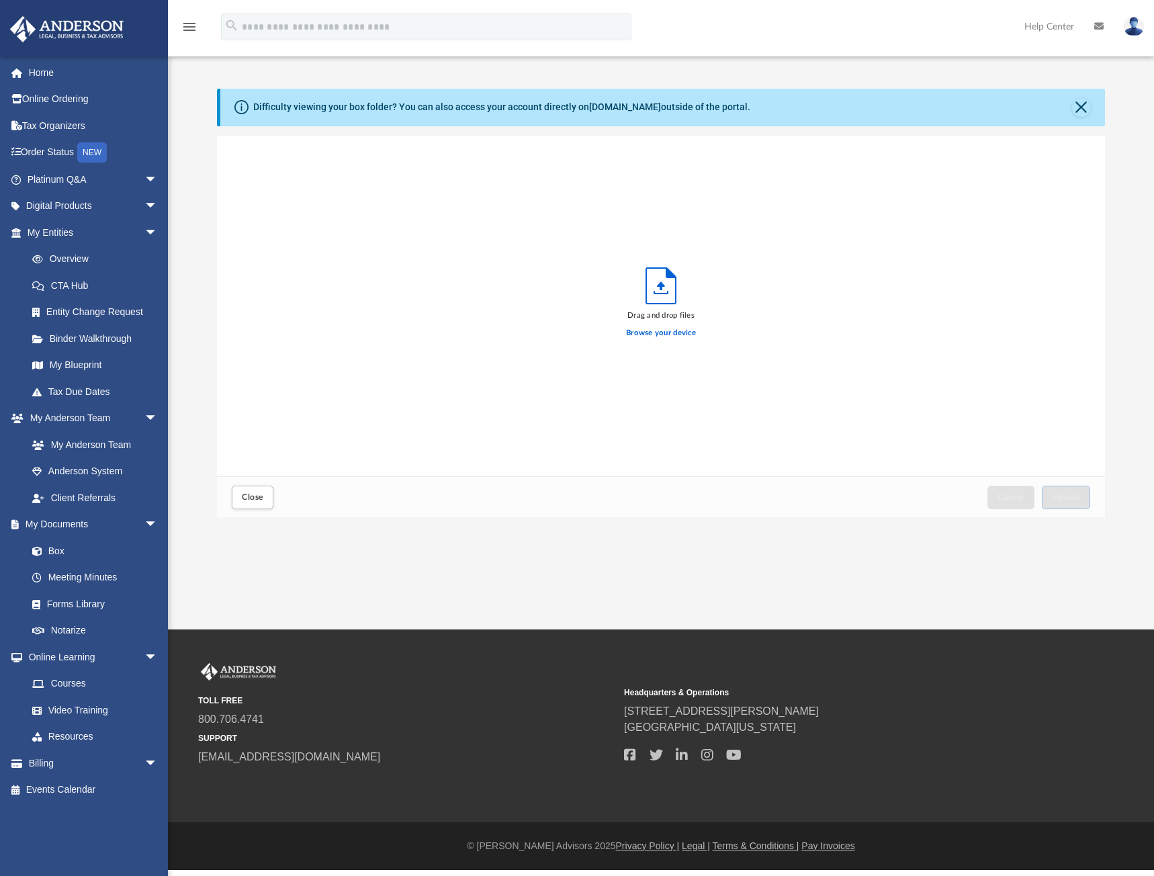
scroll to position [331, 877]
click at [666, 325] on div "Browse your device" at bounding box center [661, 334] width 70 height 24
click at [666, 330] on label "Browse your device" at bounding box center [661, 333] width 70 height 12
click at [0, 0] on input "Browse your device" at bounding box center [0, 0] width 0 height 0
click at [1071, 496] on span "Upload" at bounding box center [1066, 497] width 28 height 8
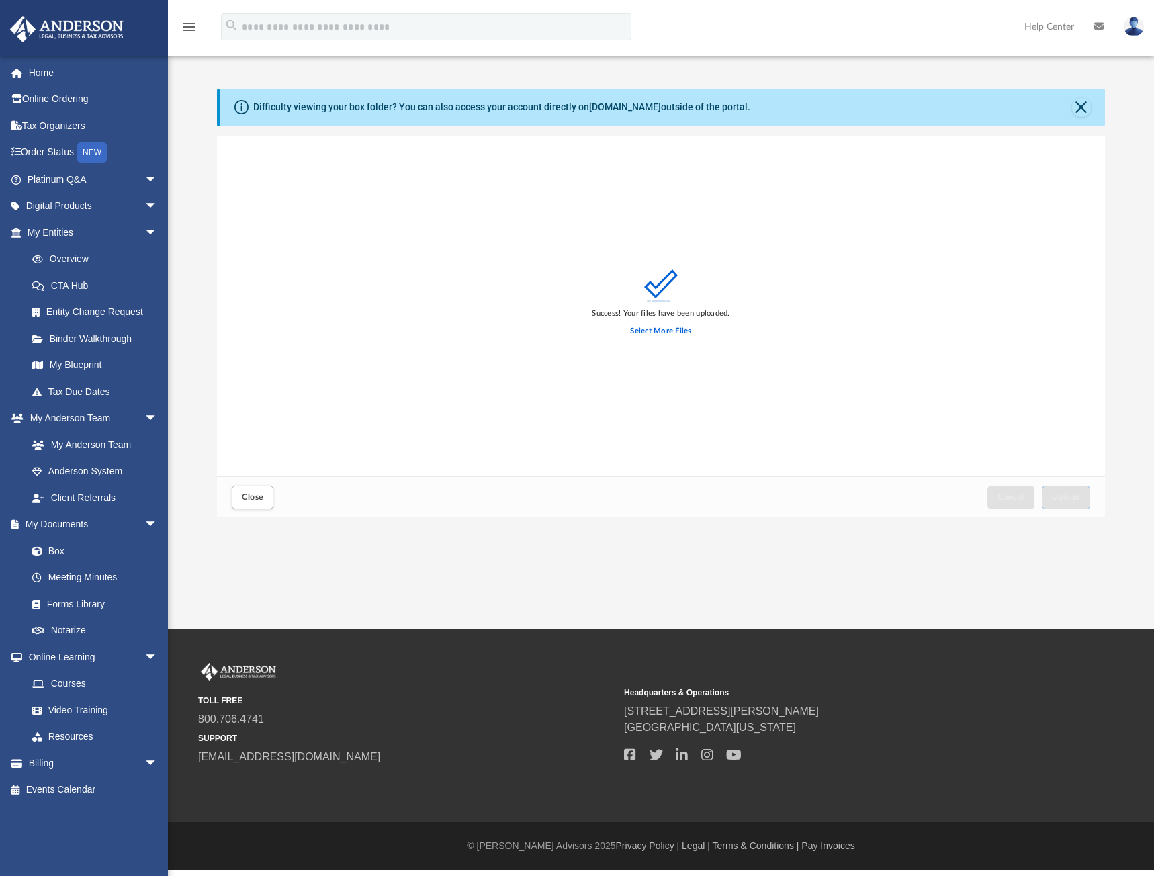
click at [494, 257] on div "Success! Your files have been uploaded. Select More Files" at bounding box center [661, 306] width 888 height 341
click at [251, 496] on span "Close" at bounding box center [252, 497] width 21 height 8
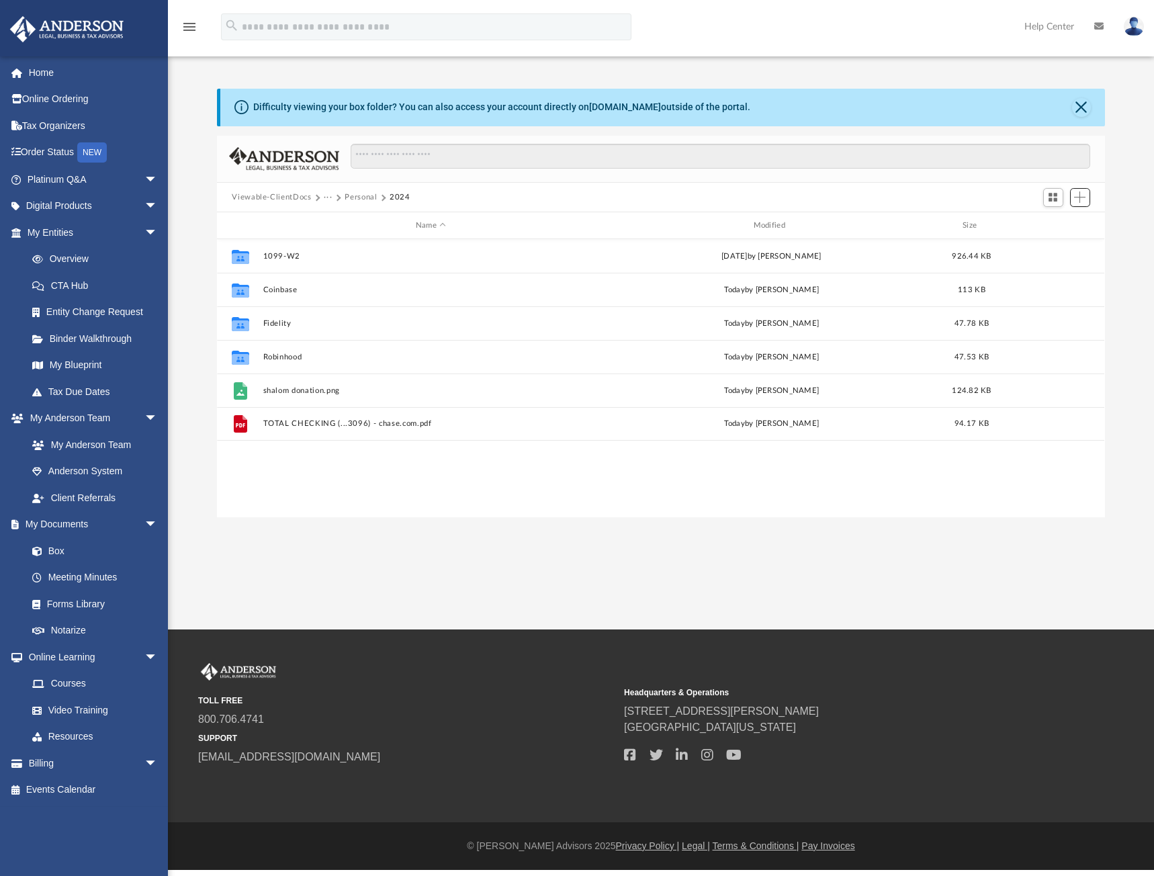
scroll to position [296, 877]
